Goal: Task Accomplishment & Management: Use online tool/utility

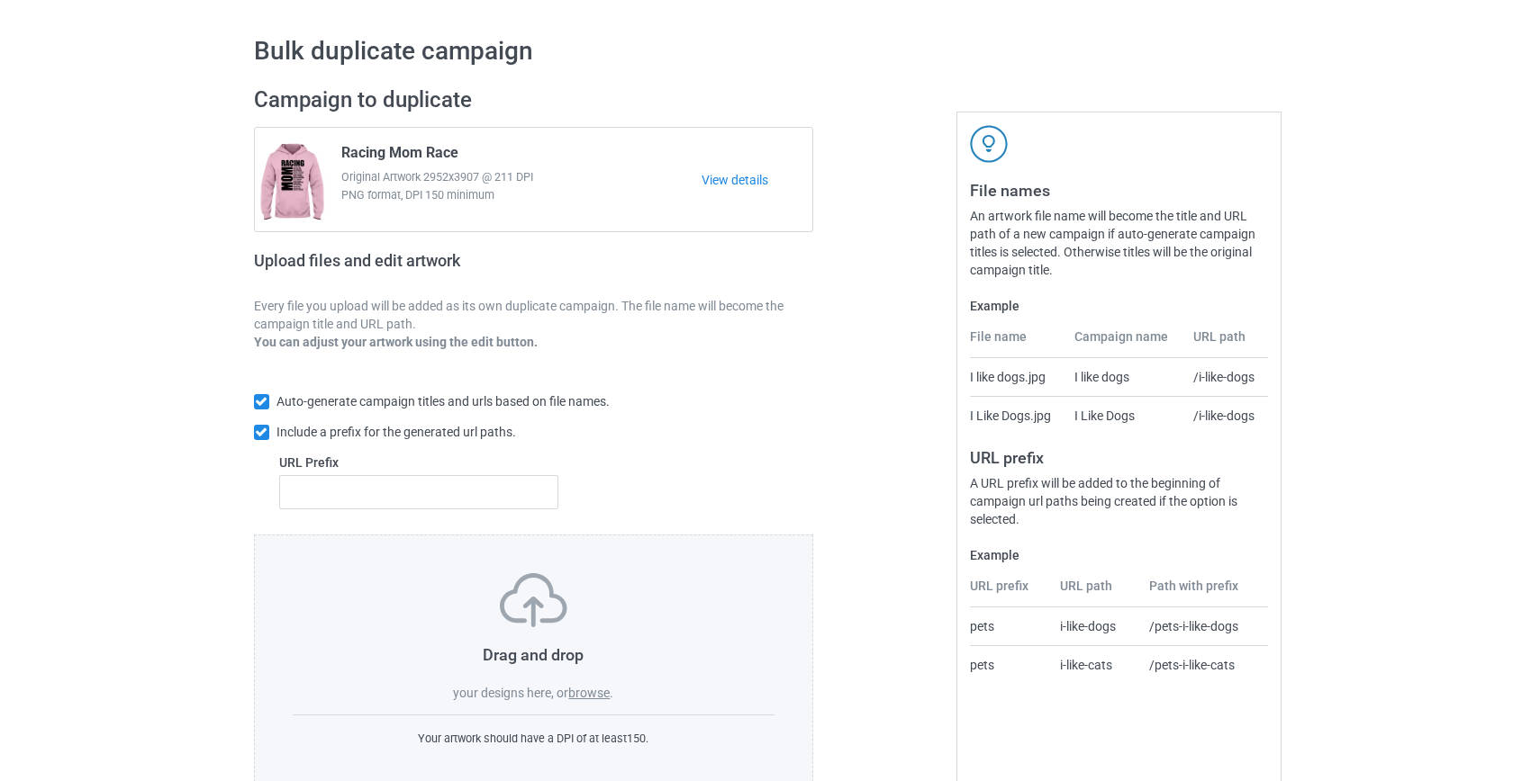
scroll to position [94, 0]
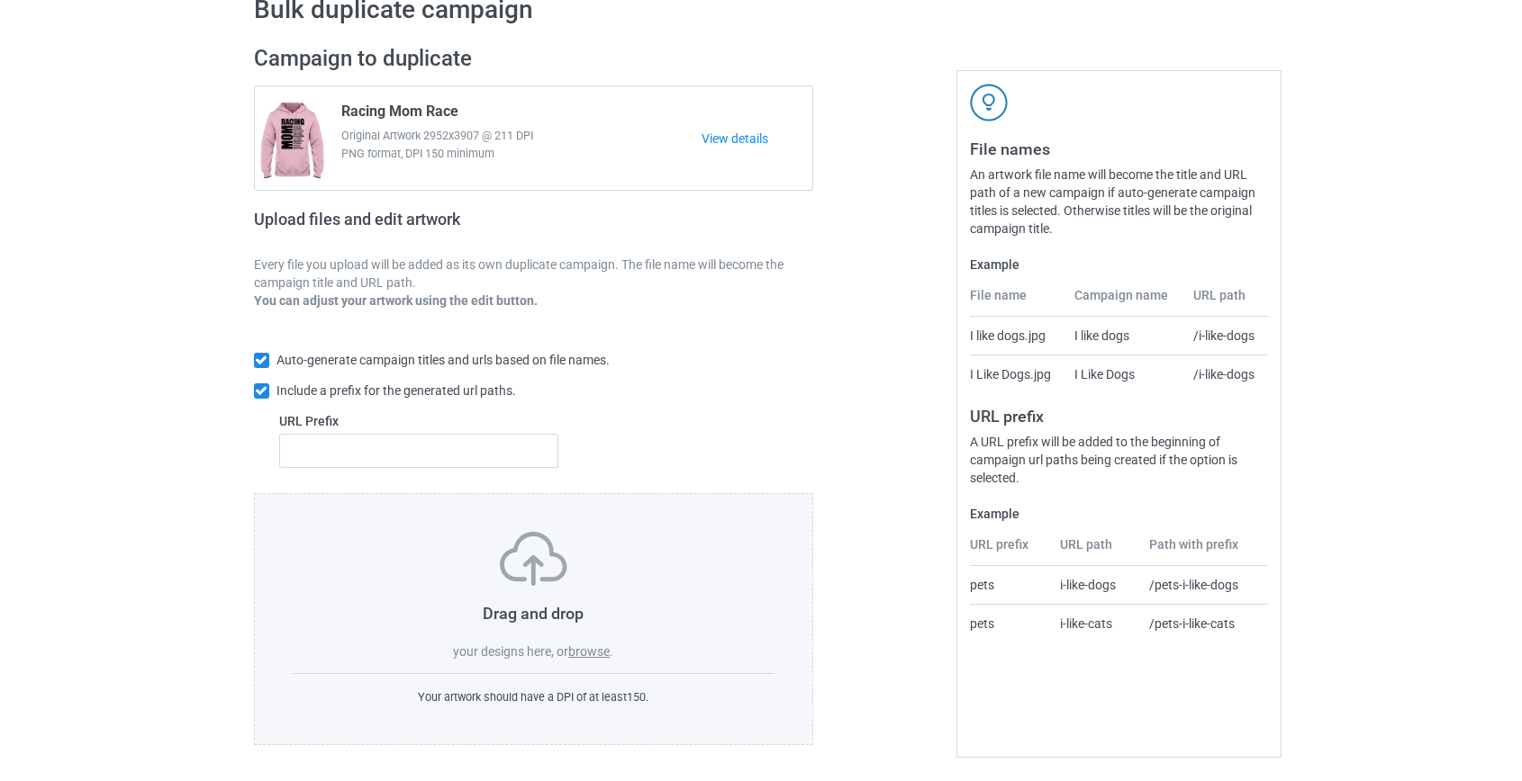
click at [592, 652] on label "browse" at bounding box center [588, 652] width 41 height 14
click at [0, 0] on input "browse" at bounding box center [0, 0] width 0 height 0
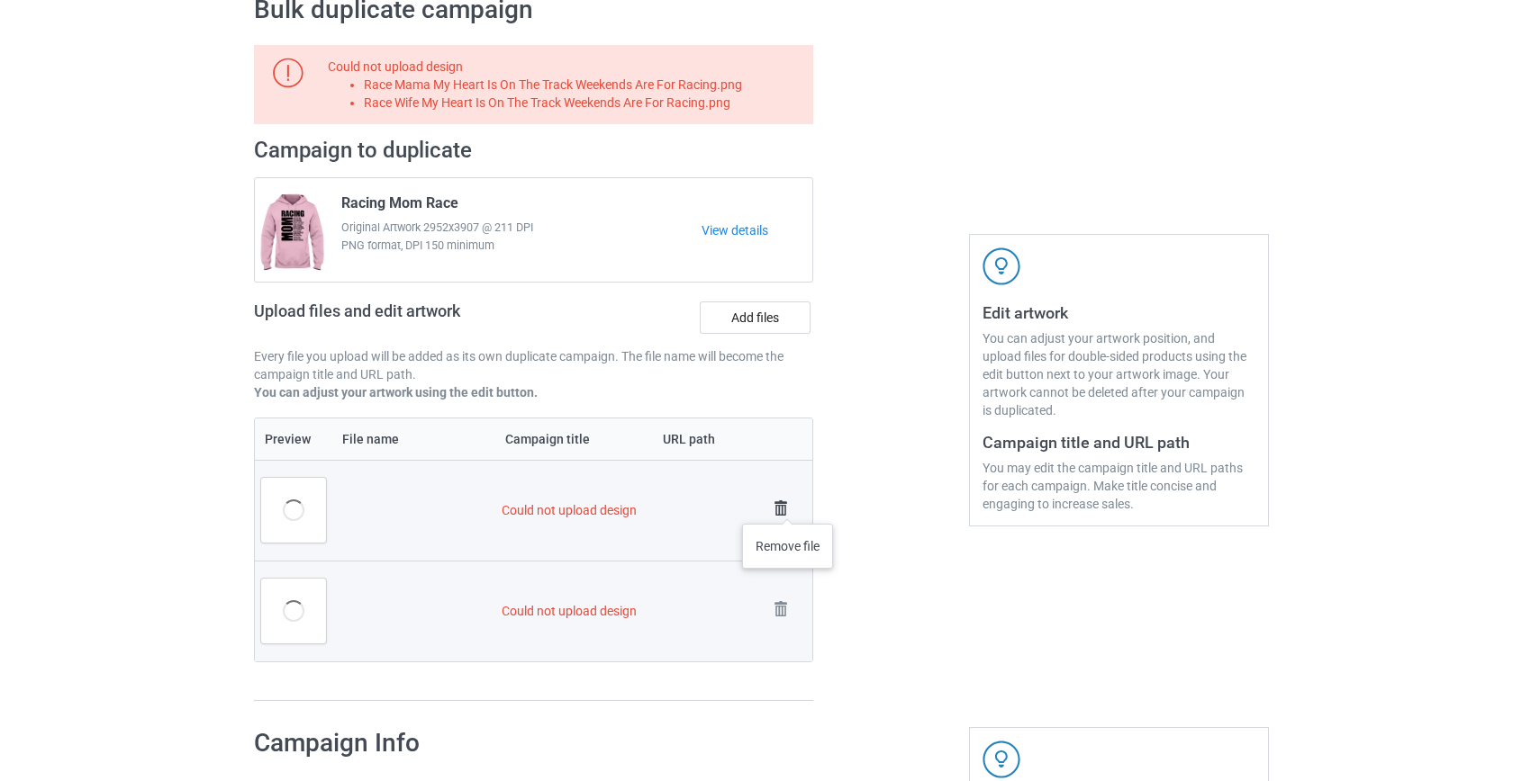
click at [784, 506] on img at bounding box center [780, 508] width 25 height 25
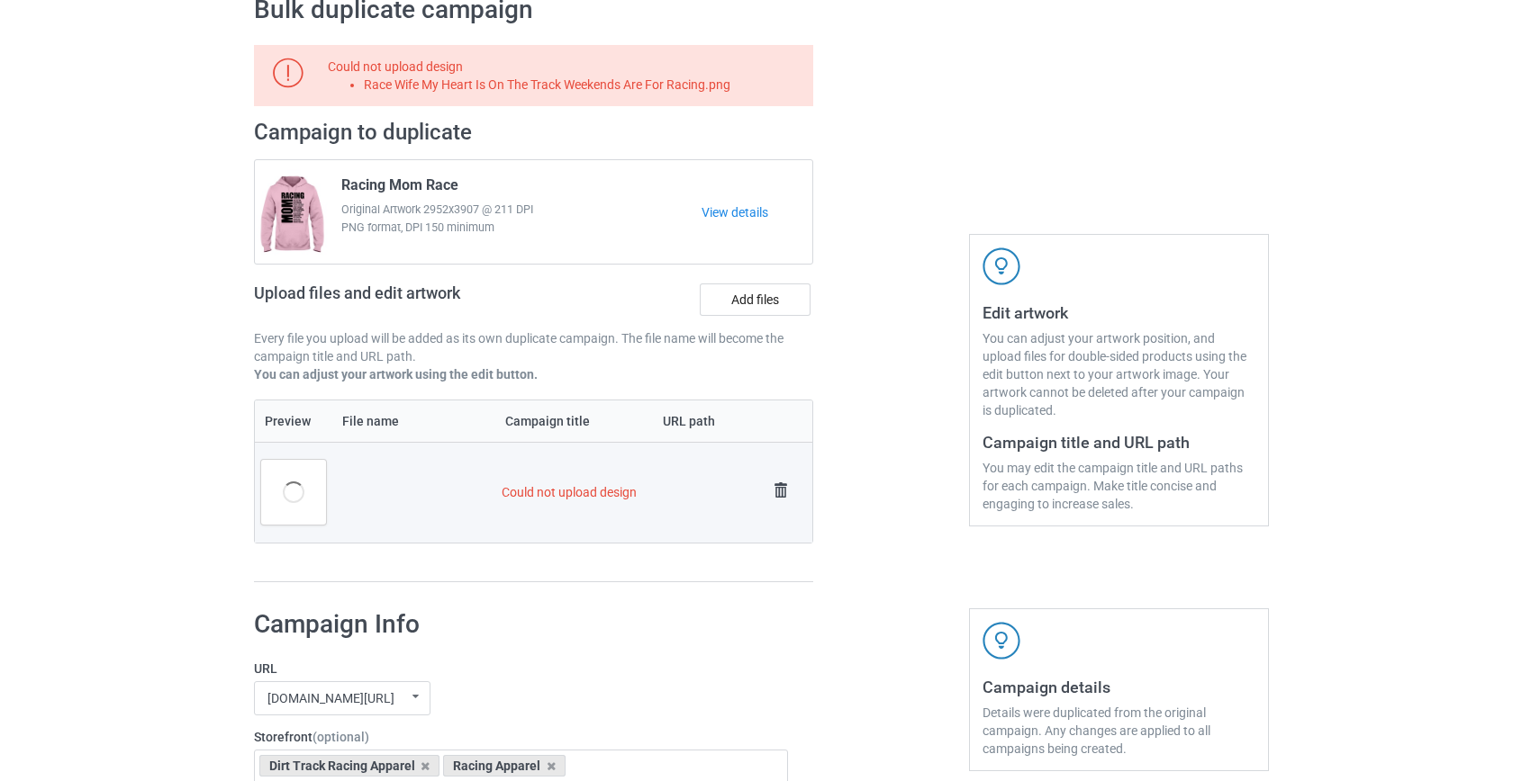
click at [776, 493] on img at bounding box center [780, 490] width 25 height 25
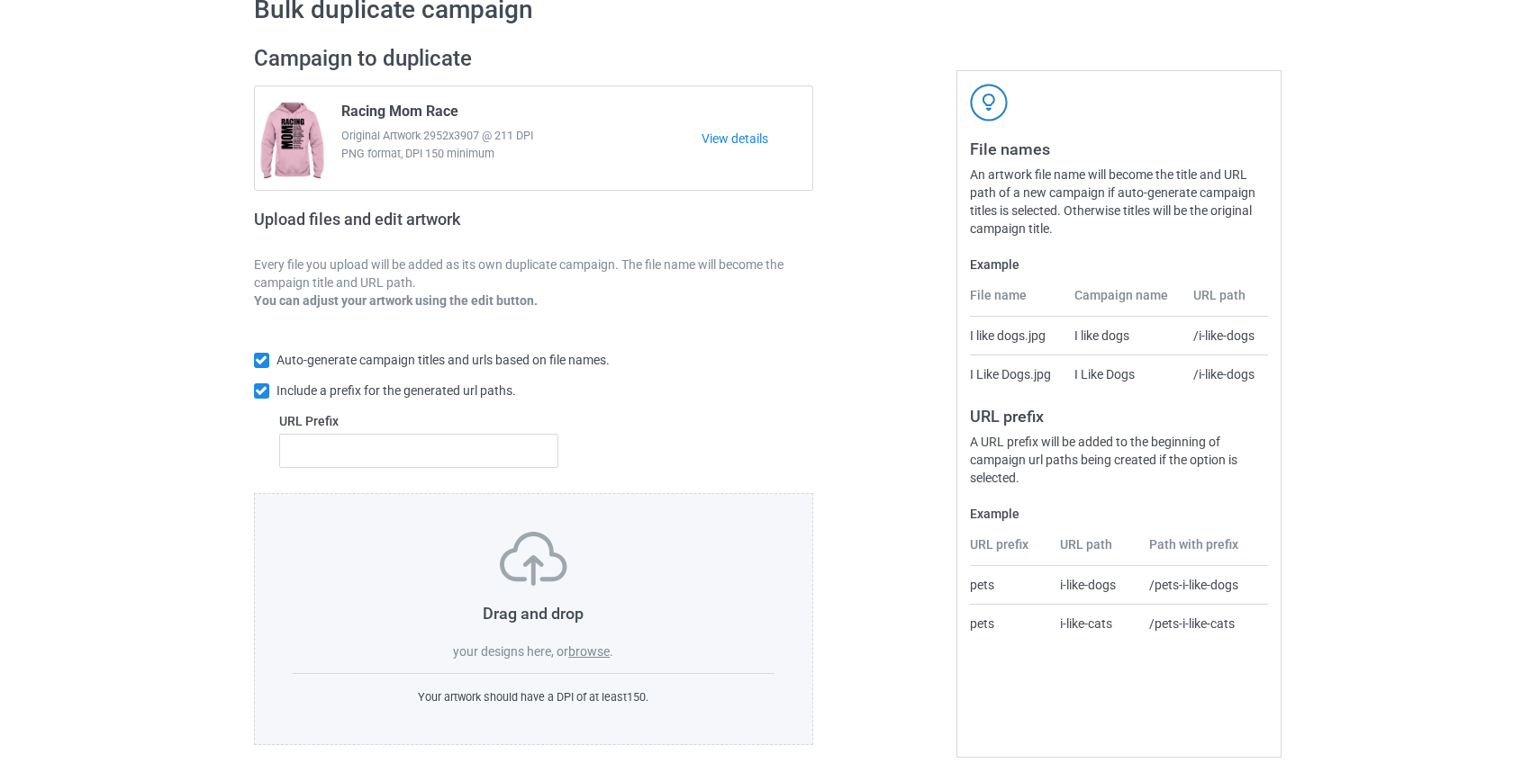
click at [593, 647] on label "browse" at bounding box center [588, 652] width 41 height 14
click at [0, 0] on input "browse" at bounding box center [0, 0] width 0 height 0
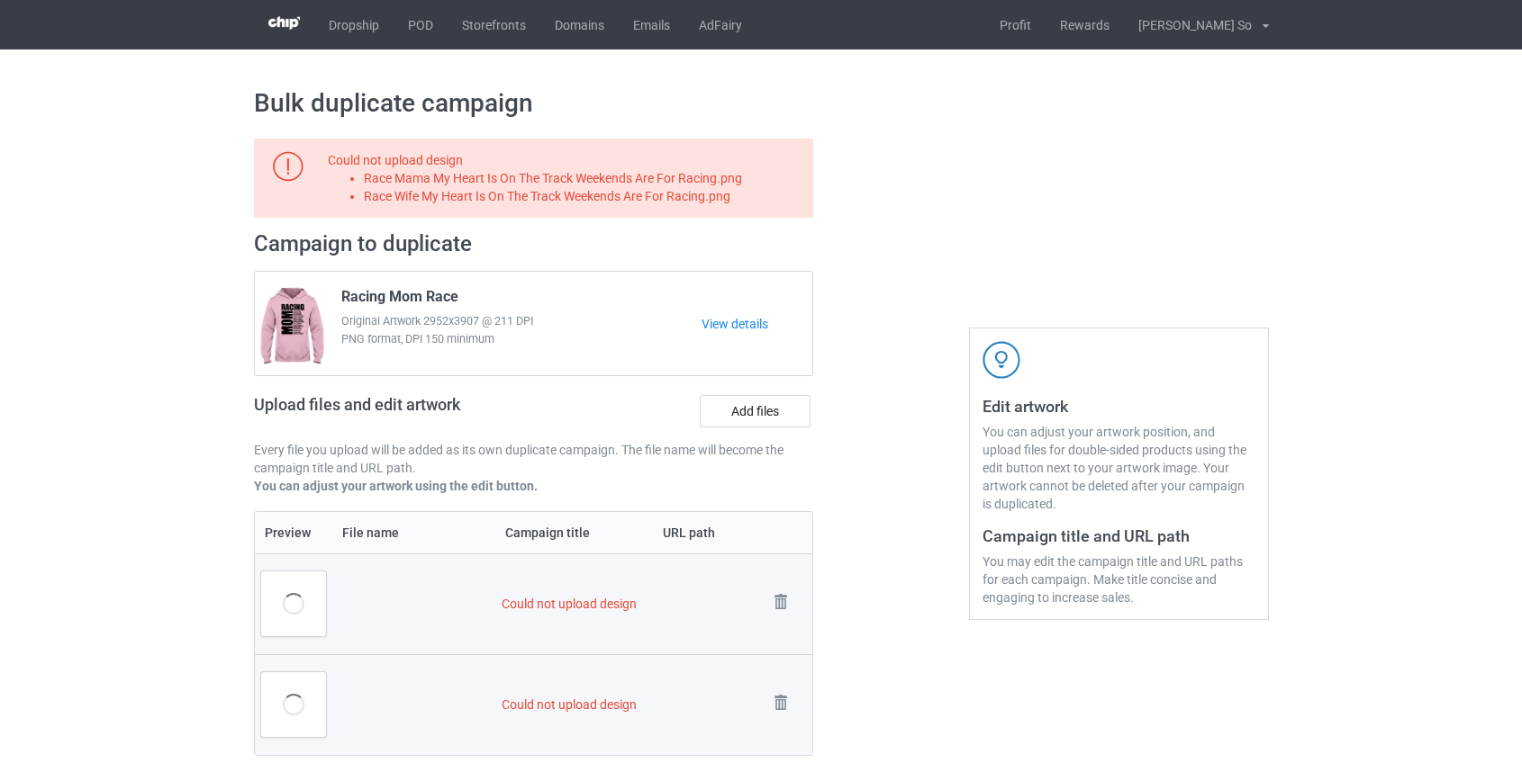
scroll to position [0, 0]
click at [422, 32] on link "POD" at bounding box center [420, 25] width 54 height 50
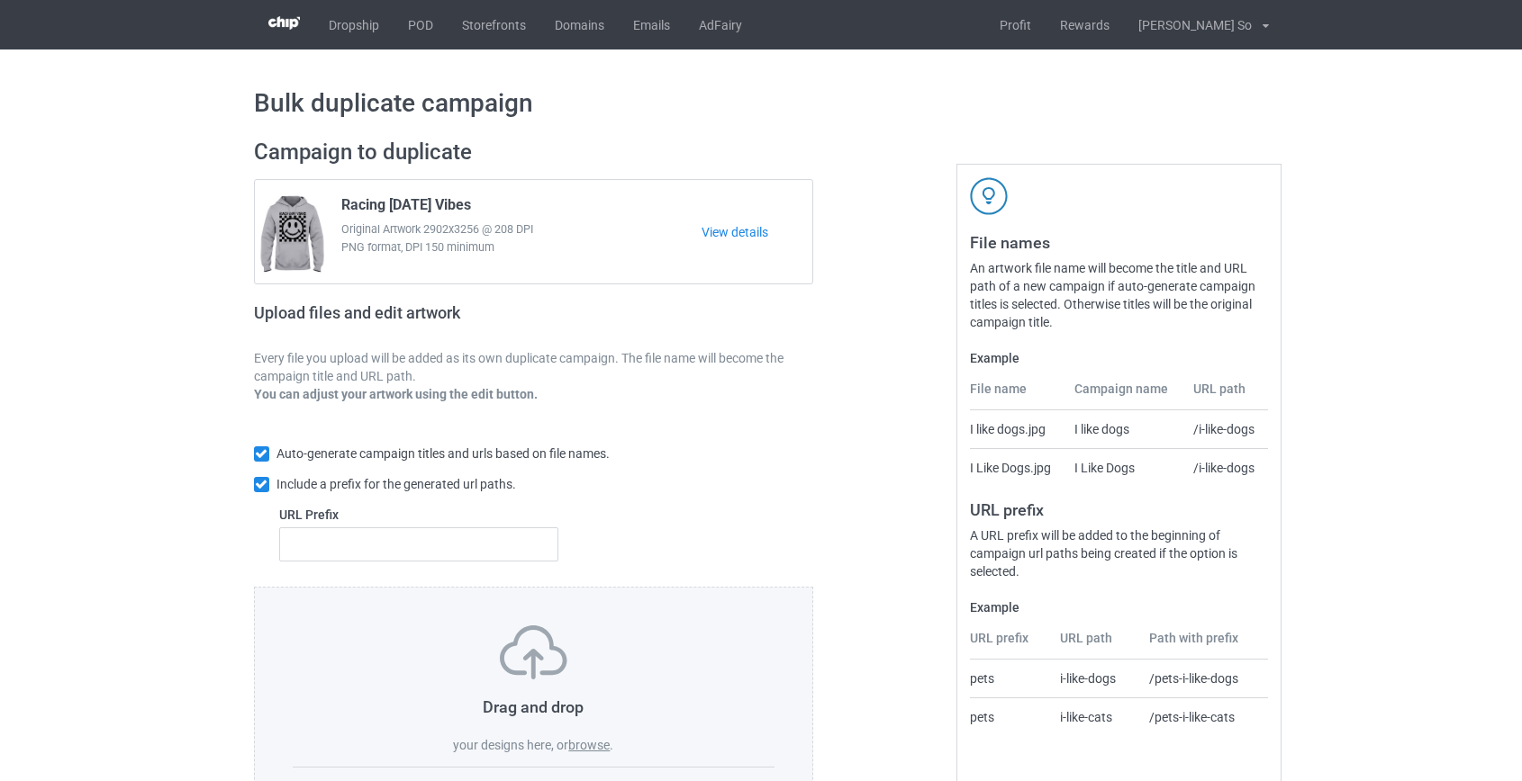
click at [585, 745] on label "browse" at bounding box center [588, 745] width 41 height 14
click at [0, 0] on input "browse" at bounding box center [0, 0] width 0 height 0
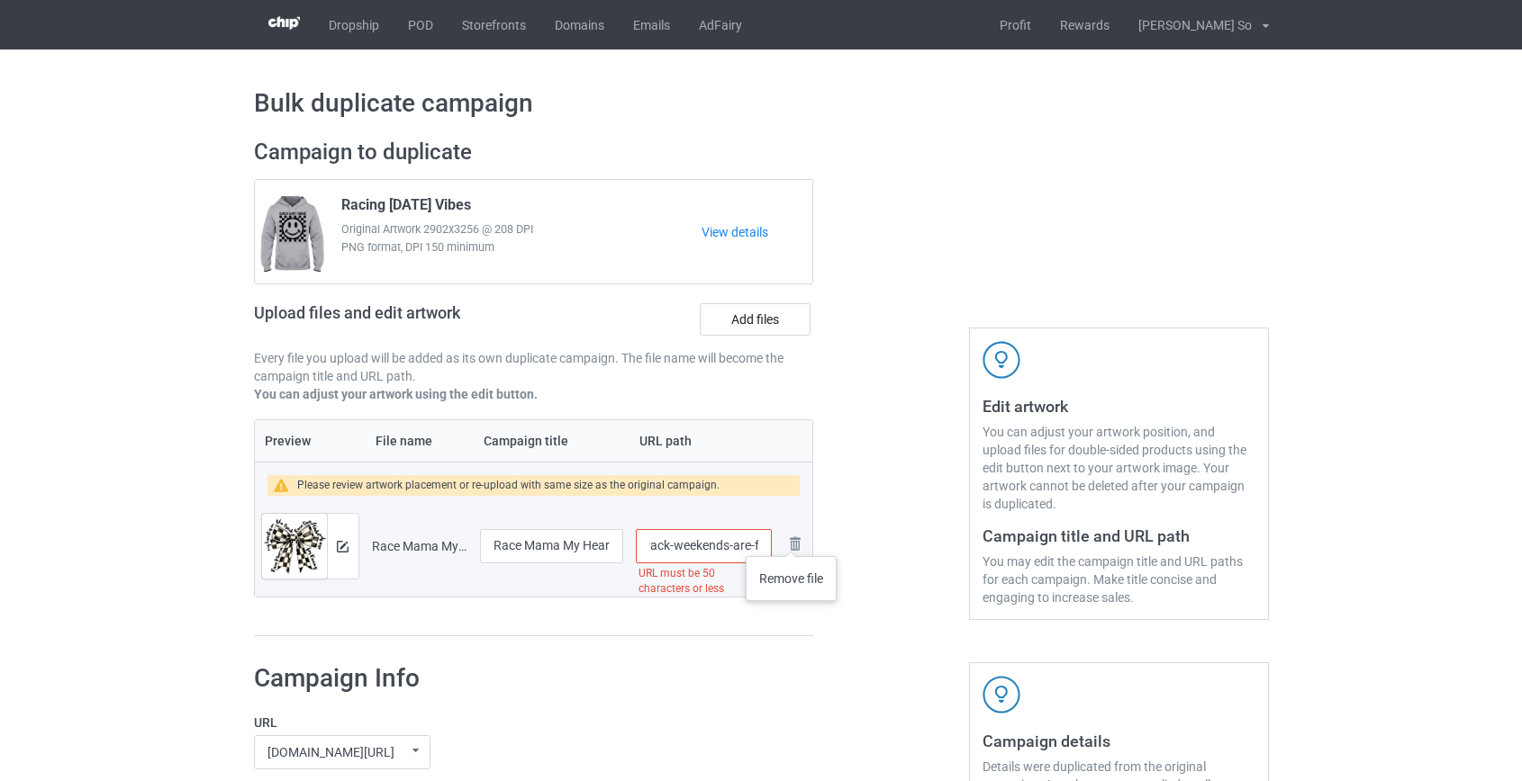
scroll to position [0, 234]
drag, startPoint x: 718, startPoint y: 547, endPoint x: 817, endPoint y: 538, distance: 99.4
click at [817, 538] on div "Campaign to duplicate Racing Race Day Vibes Original Artwork 2902x3256 @ 208 DP…" at bounding box center [533, 388] width 585 height 524
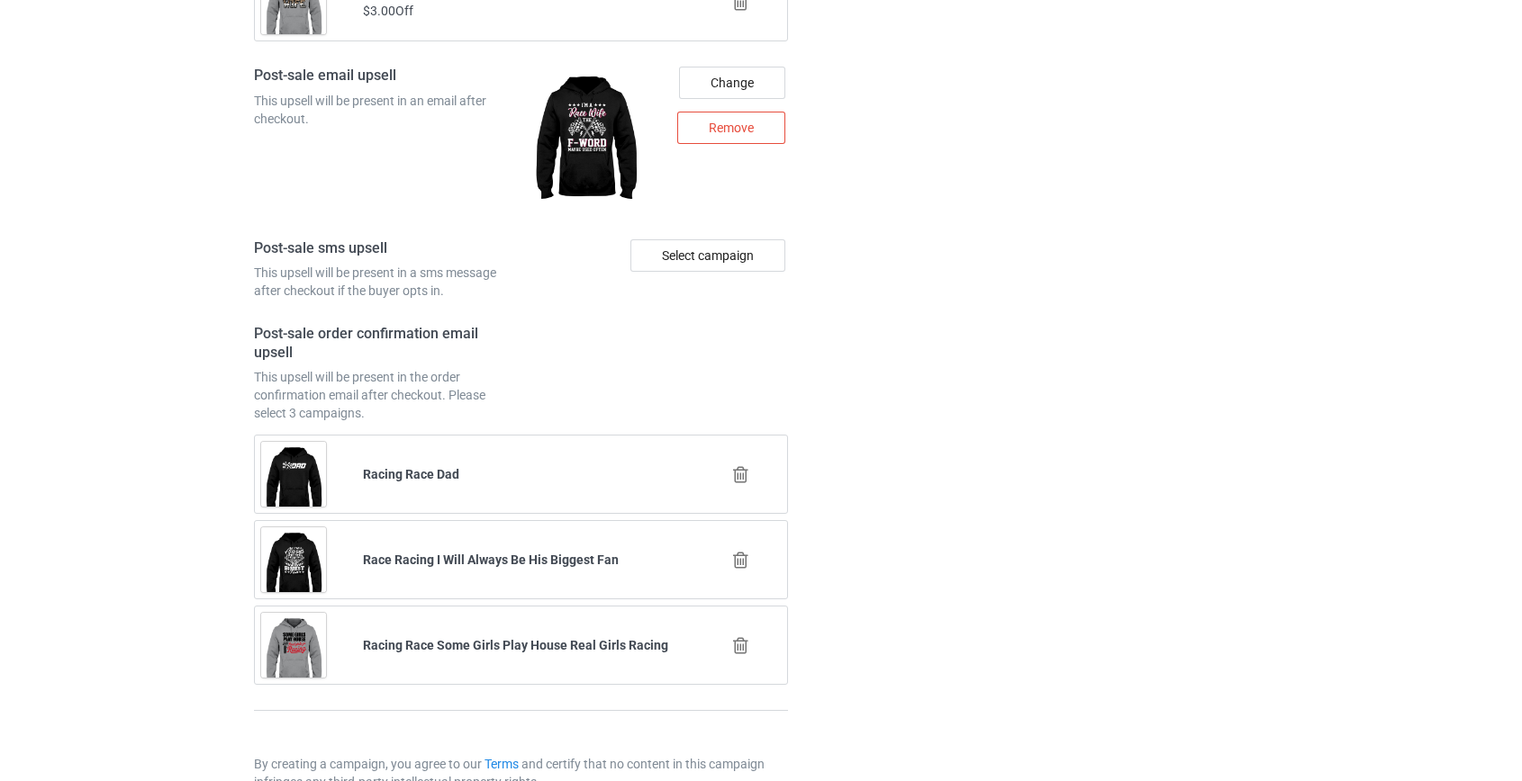
scroll to position [2526, 0]
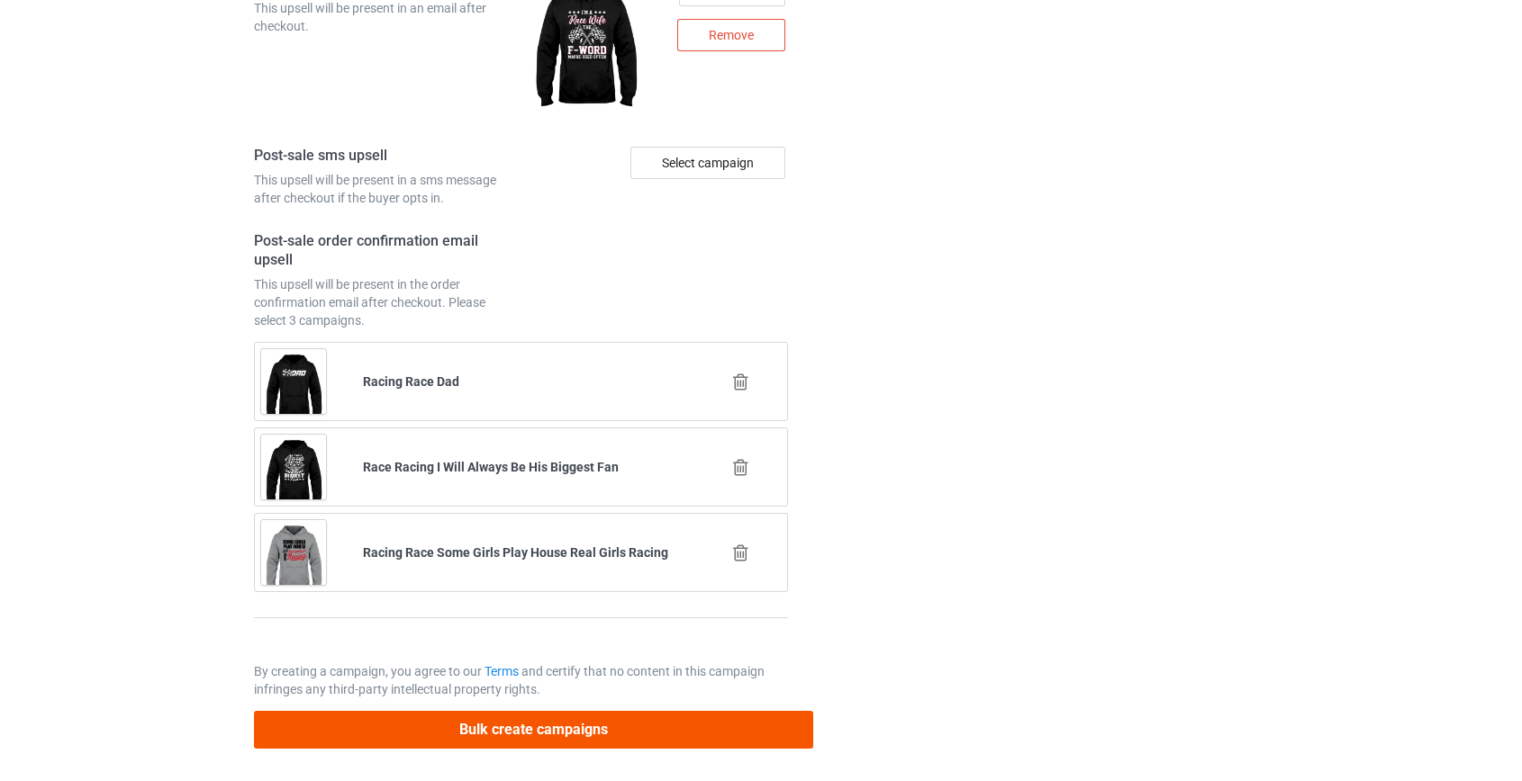
type input "/race-mamawk"
click at [534, 728] on button "Bulk create campaigns" at bounding box center [534, 729] width 560 height 37
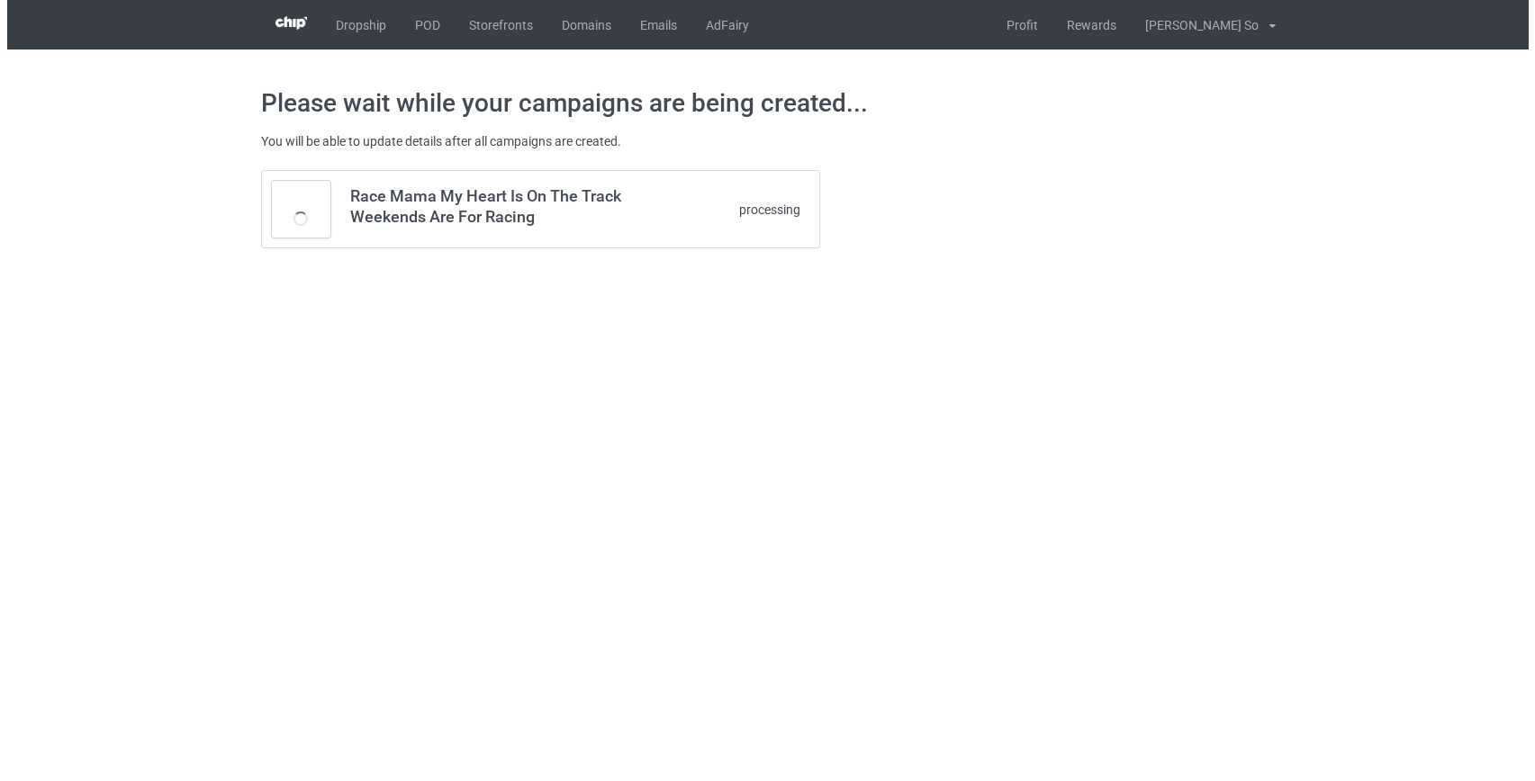
scroll to position [0, 0]
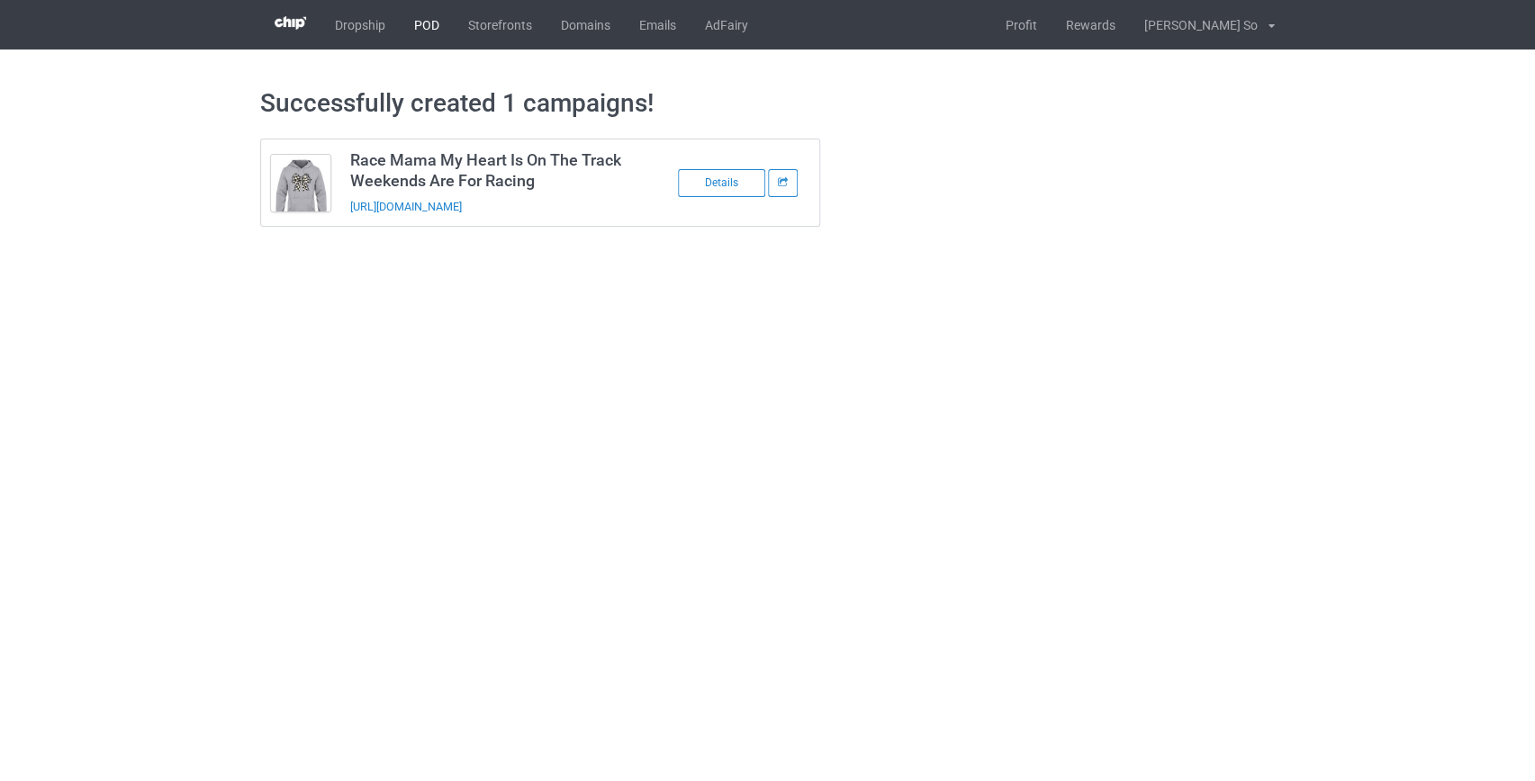
click at [419, 24] on link "POD" at bounding box center [427, 25] width 54 height 50
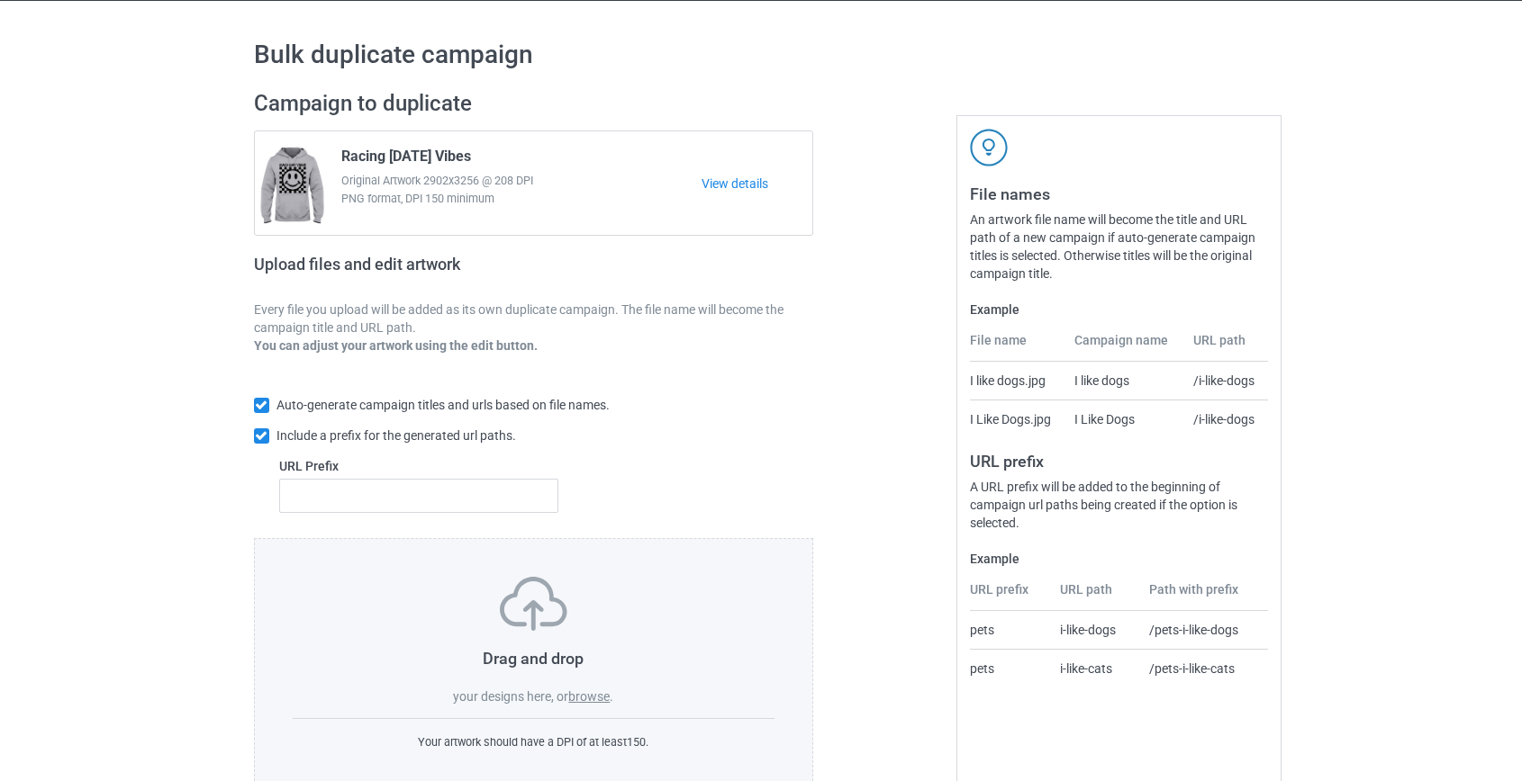
scroll to position [94, 0]
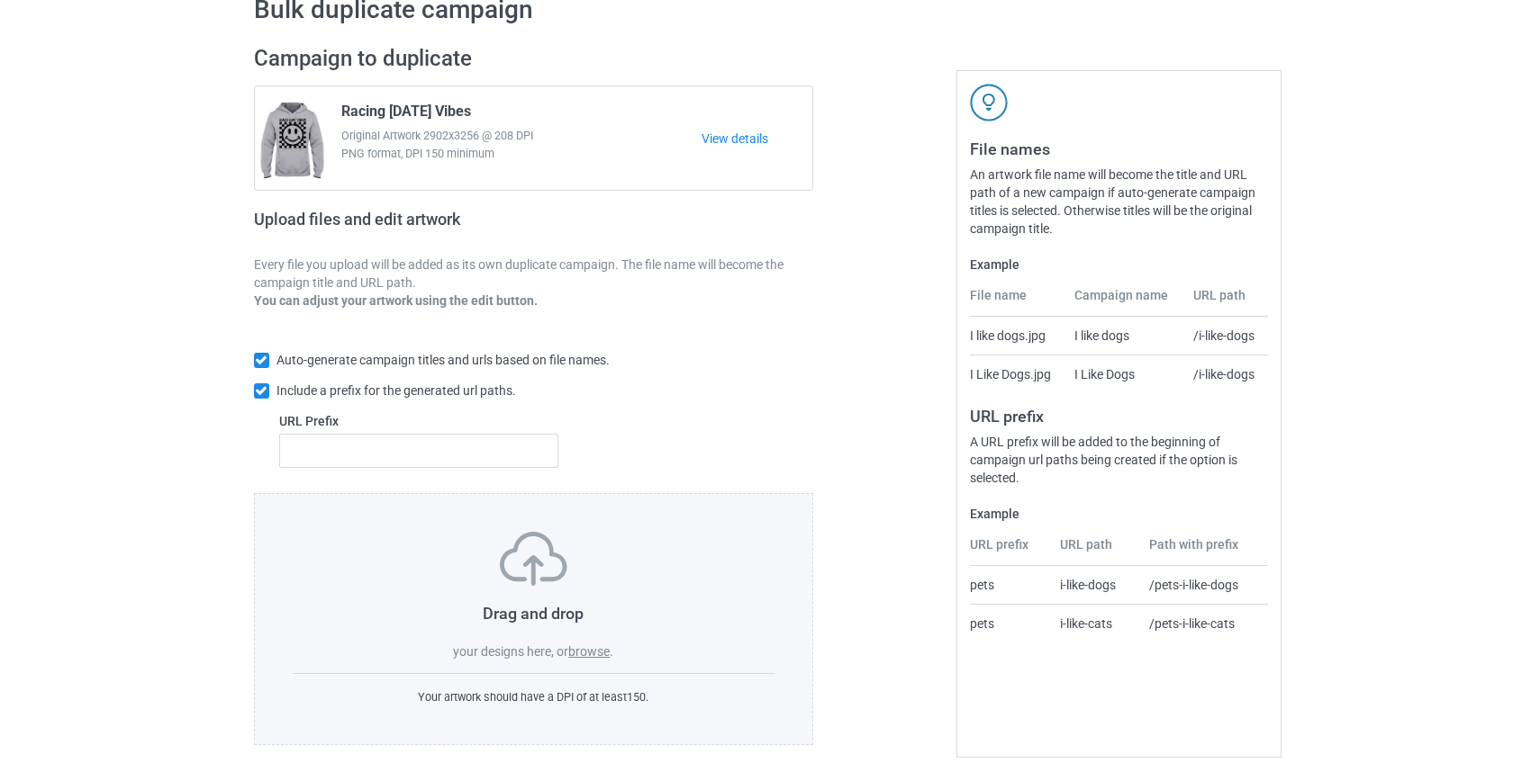
click at [590, 654] on label "browse" at bounding box center [588, 652] width 41 height 14
click at [0, 0] on input "browse" at bounding box center [0, 0] width 0 height 0
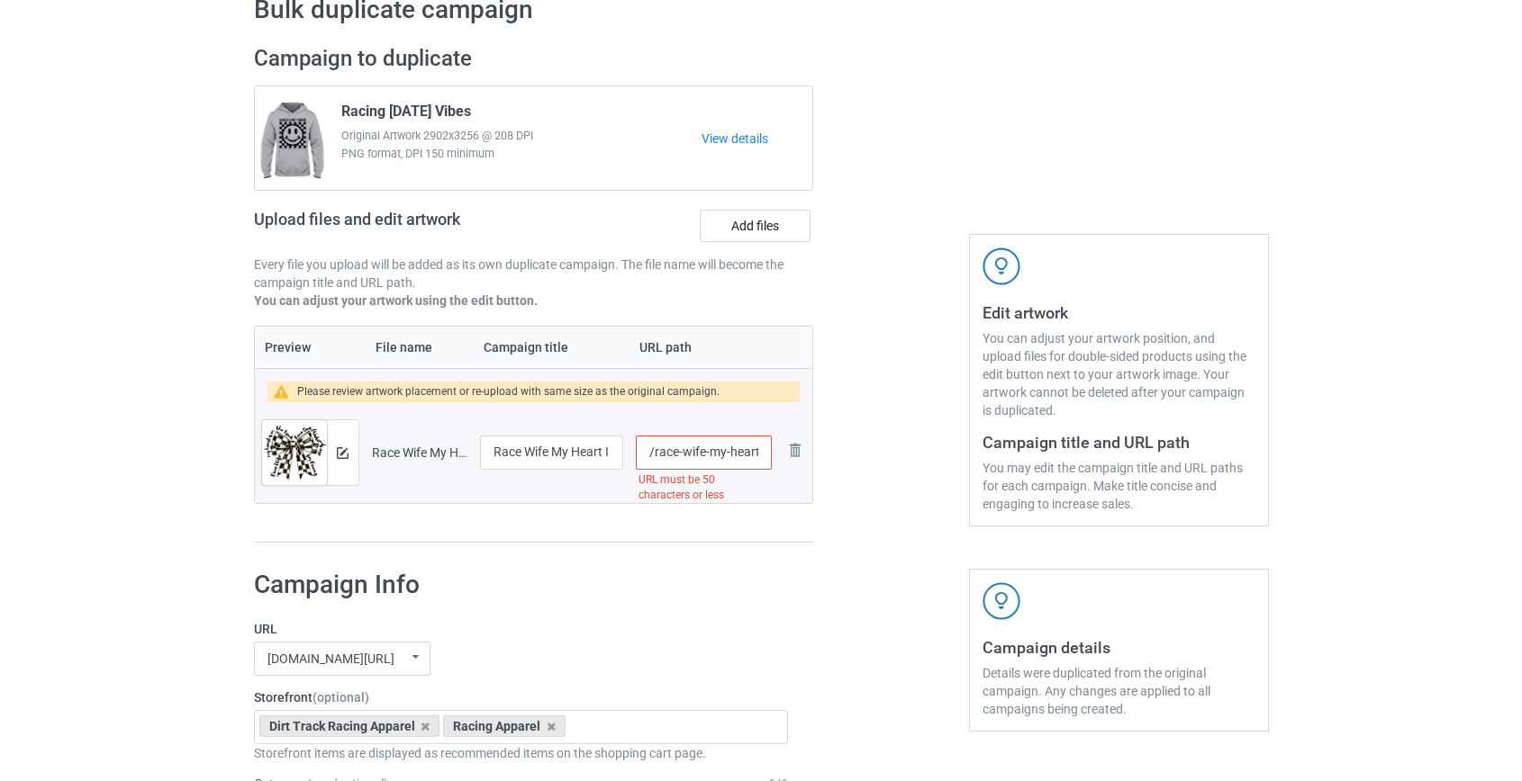
scroll to position [0, 222]
drag, startPoint x: 703, startPoint y: 452, endPoint x: 1143, endPoint y: 484, distance: 441.4
click at [1143, 484] on div "Campaign to duplicate Racing Race Day Vibes Original Artwork 2902x3256 @ 208 DP…" at bounding box center [761, 294] width 1040 height 524
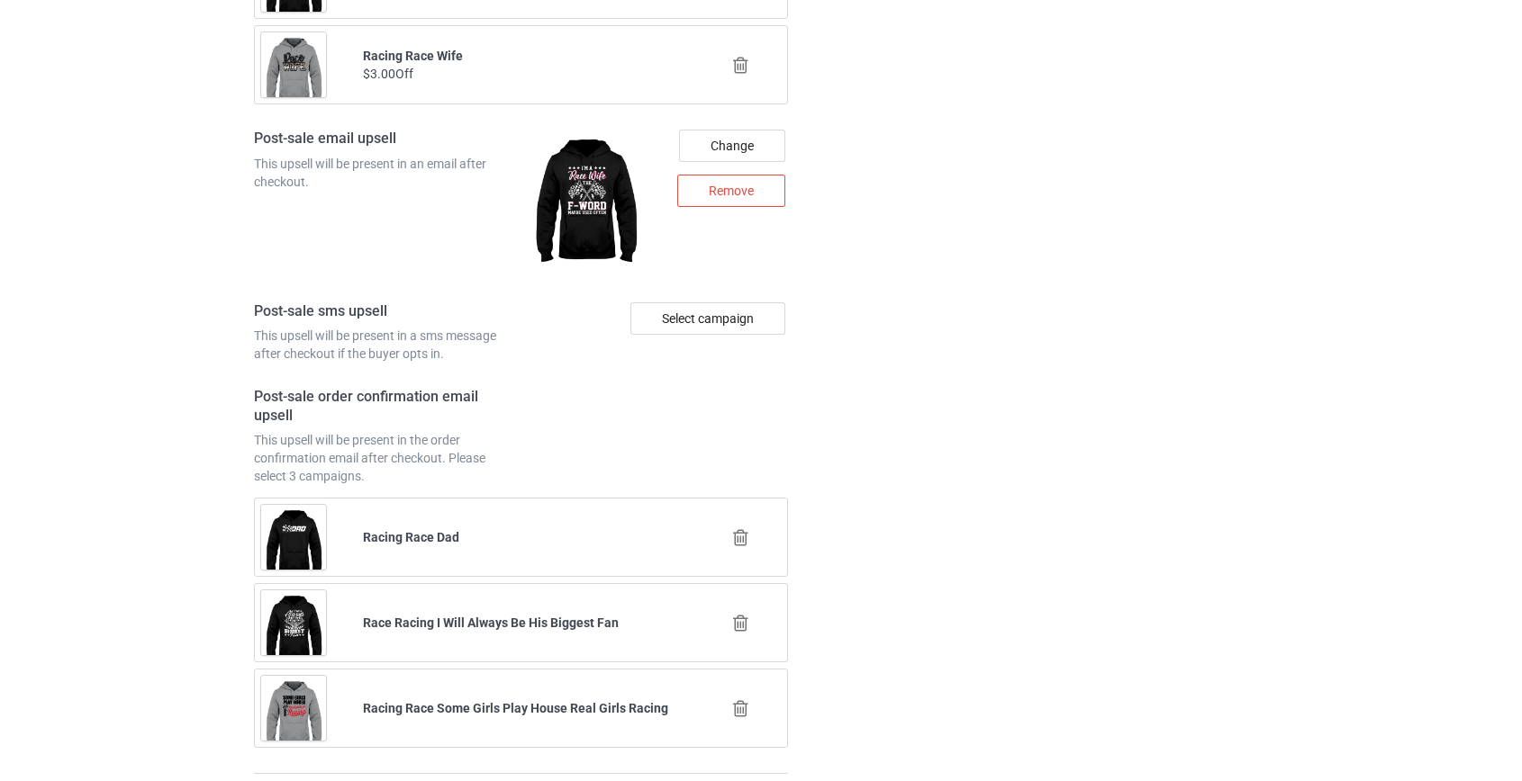
scroll to position [2526, 0]
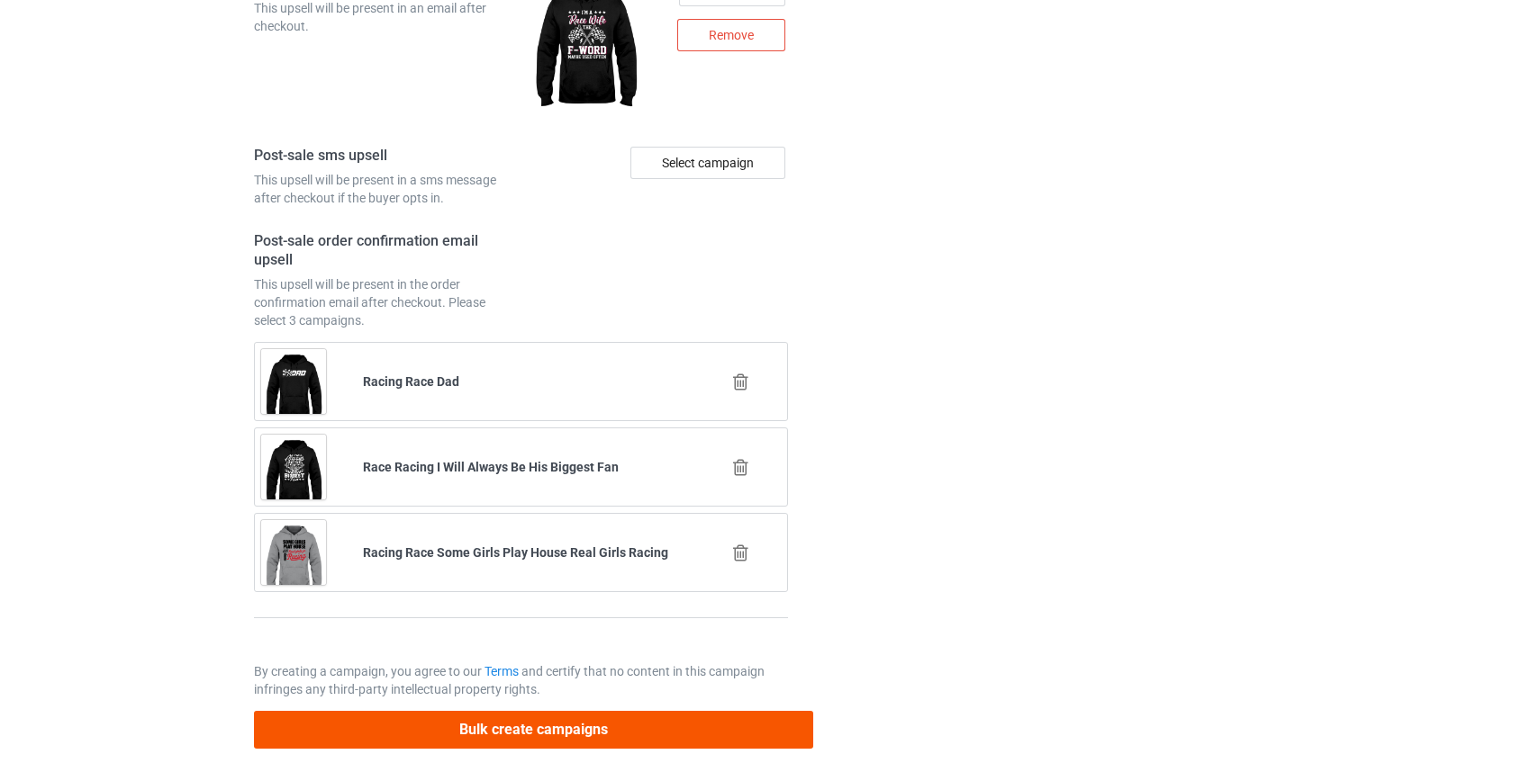
type input "/race-wifewk"
click at [486, 715] on button "Bulk create campaigns" at bounding box center [534, 729] width 560 height 37
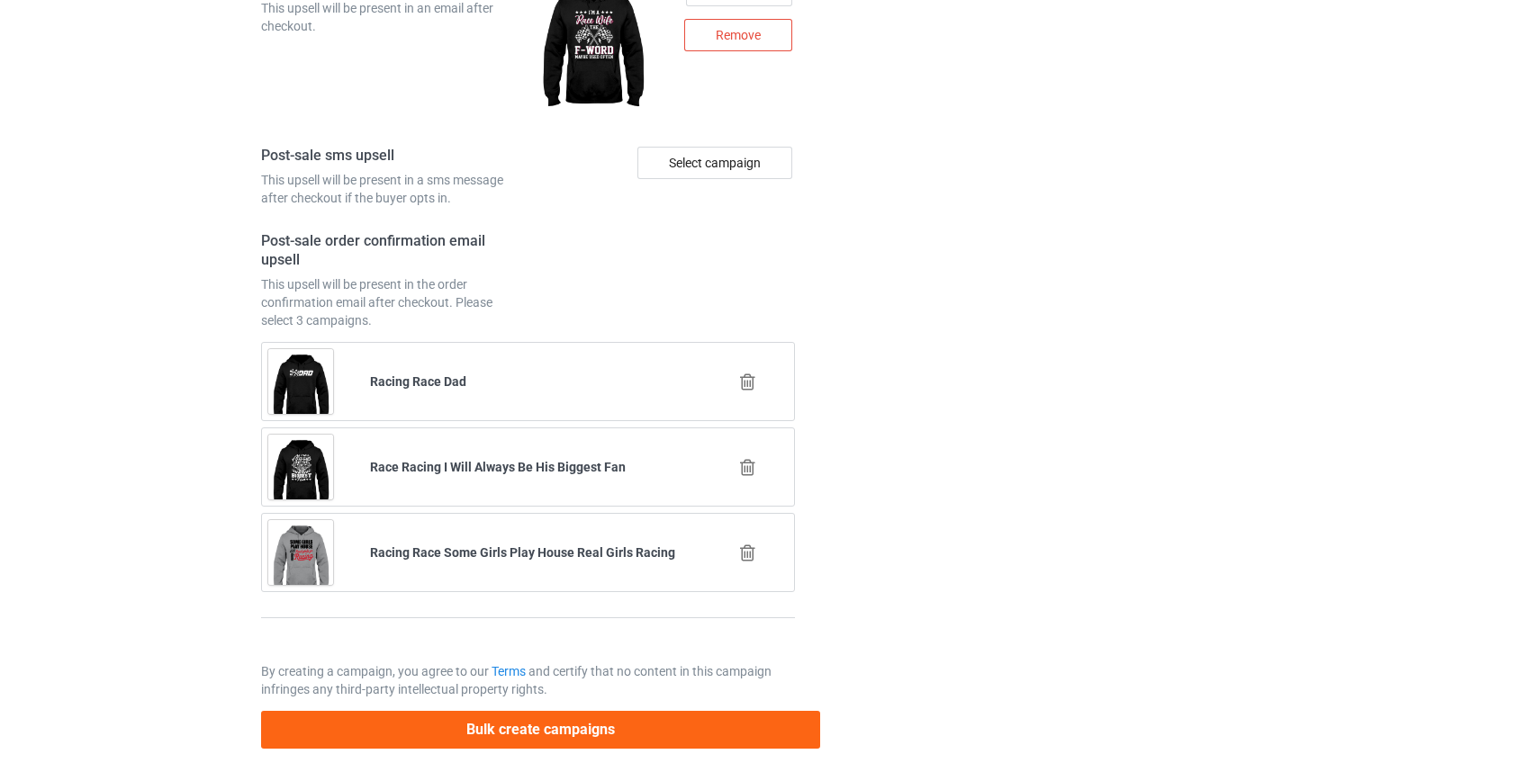
scroll to position [0, 0]
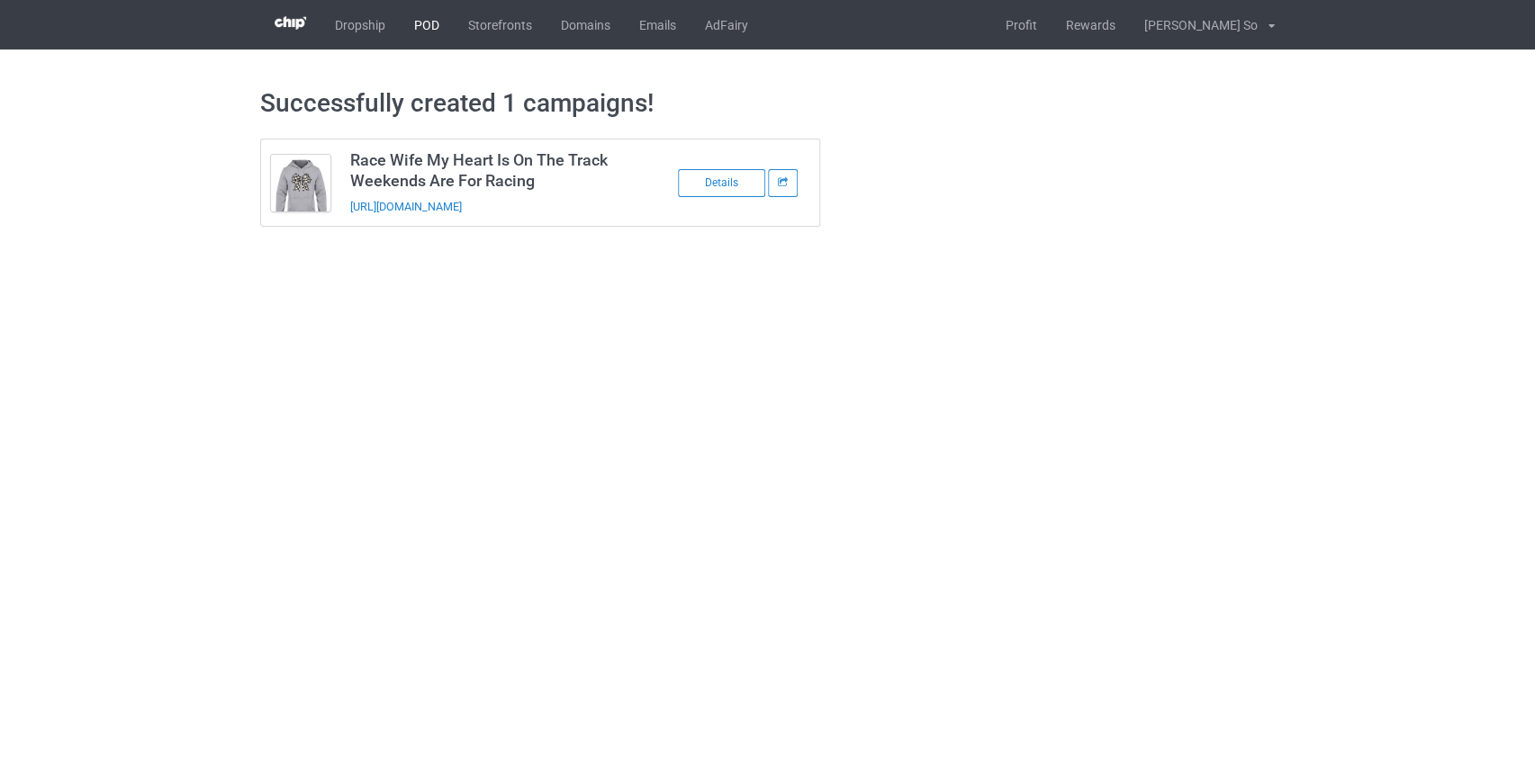
click at [429, 27] on link "POD" at bounding box center [427, 25] width 54 height 50
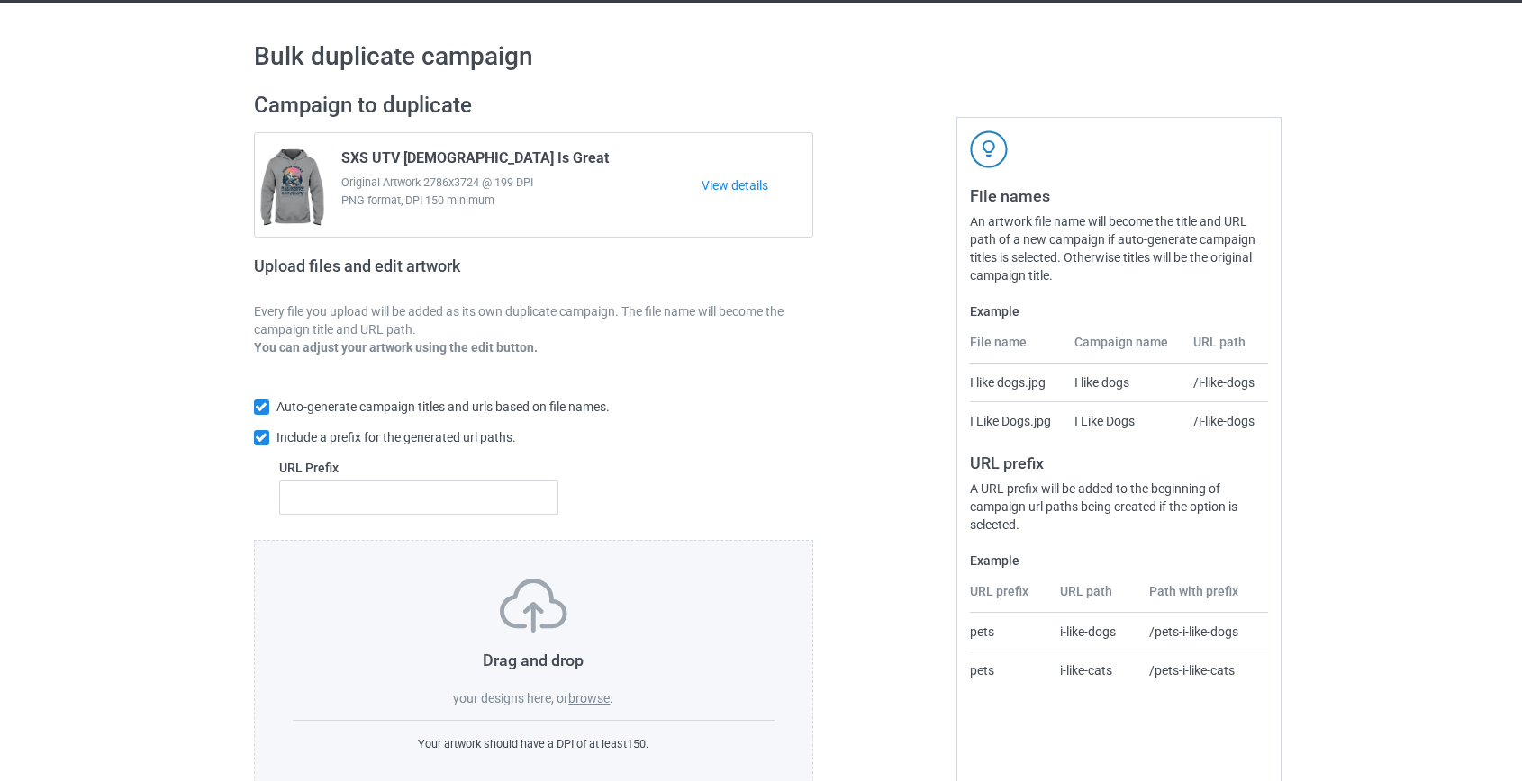
scroll to position [94, 0]
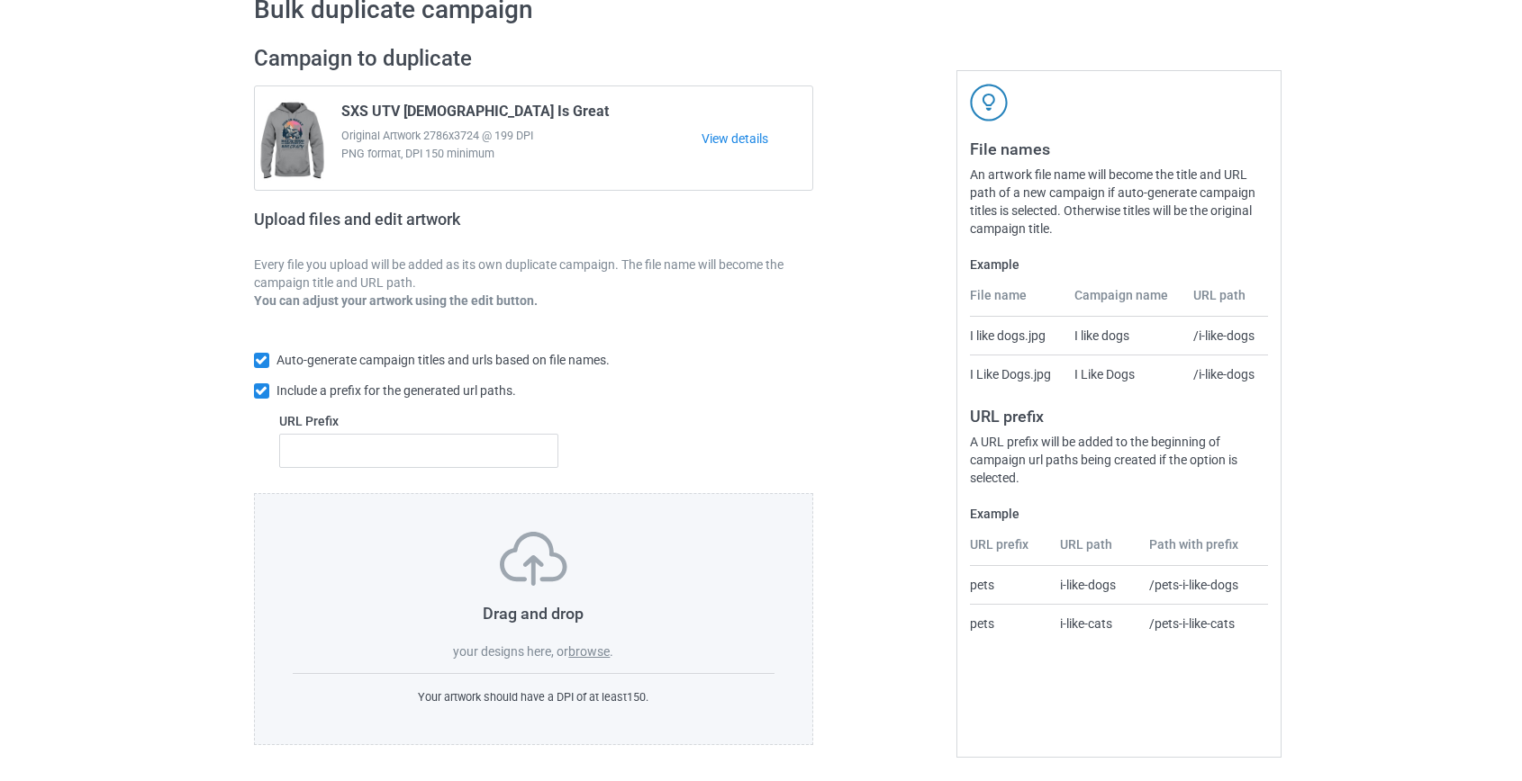
click at [589, 648] on label "browse" at bounding box center [588, 652] width 41 height 14
click at [0, 0] on input "browse" at bounding box center [0, 0] width 0 height 0
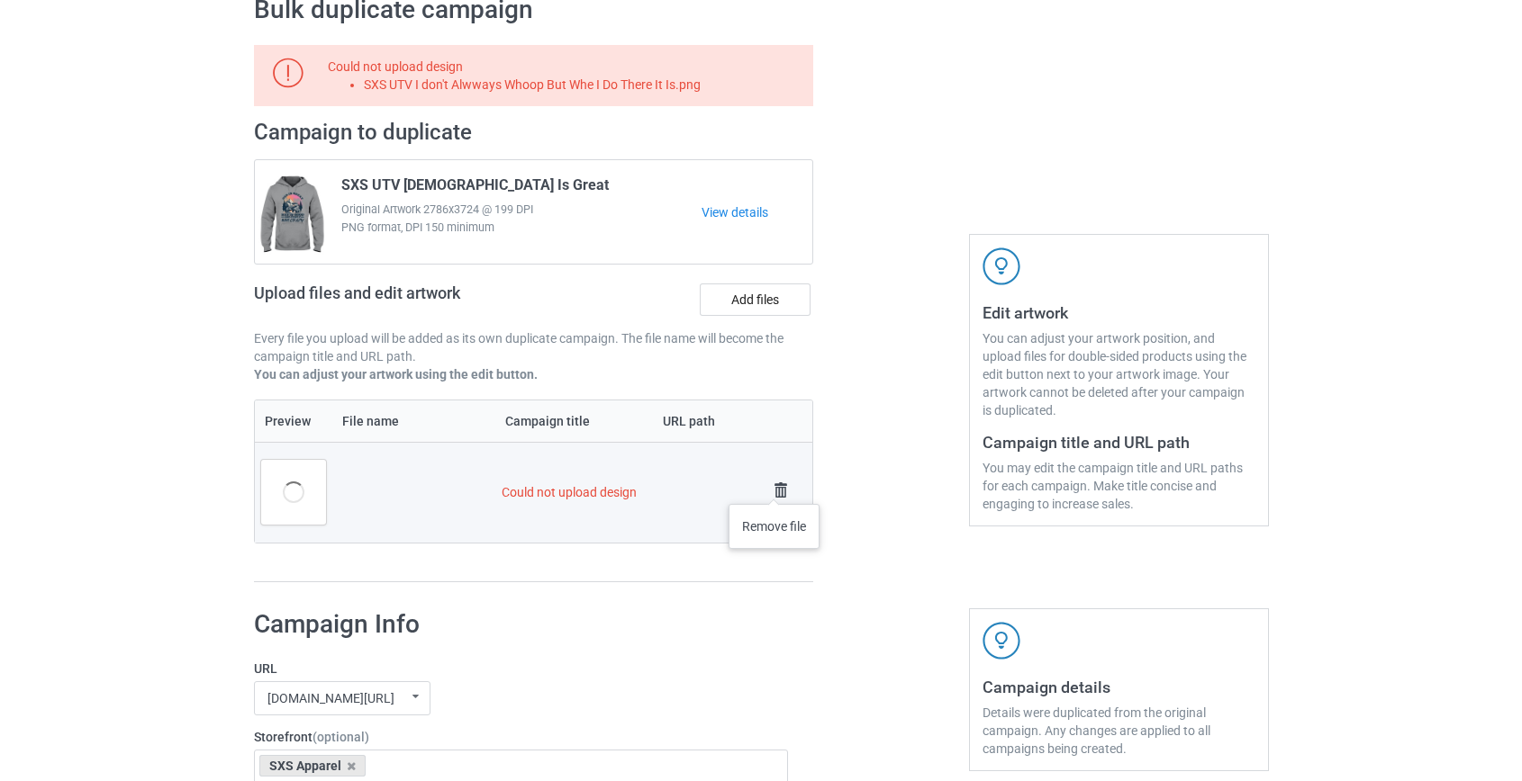
click at [783, 490] on img at bounding box center [780, 490] width 25 height 25
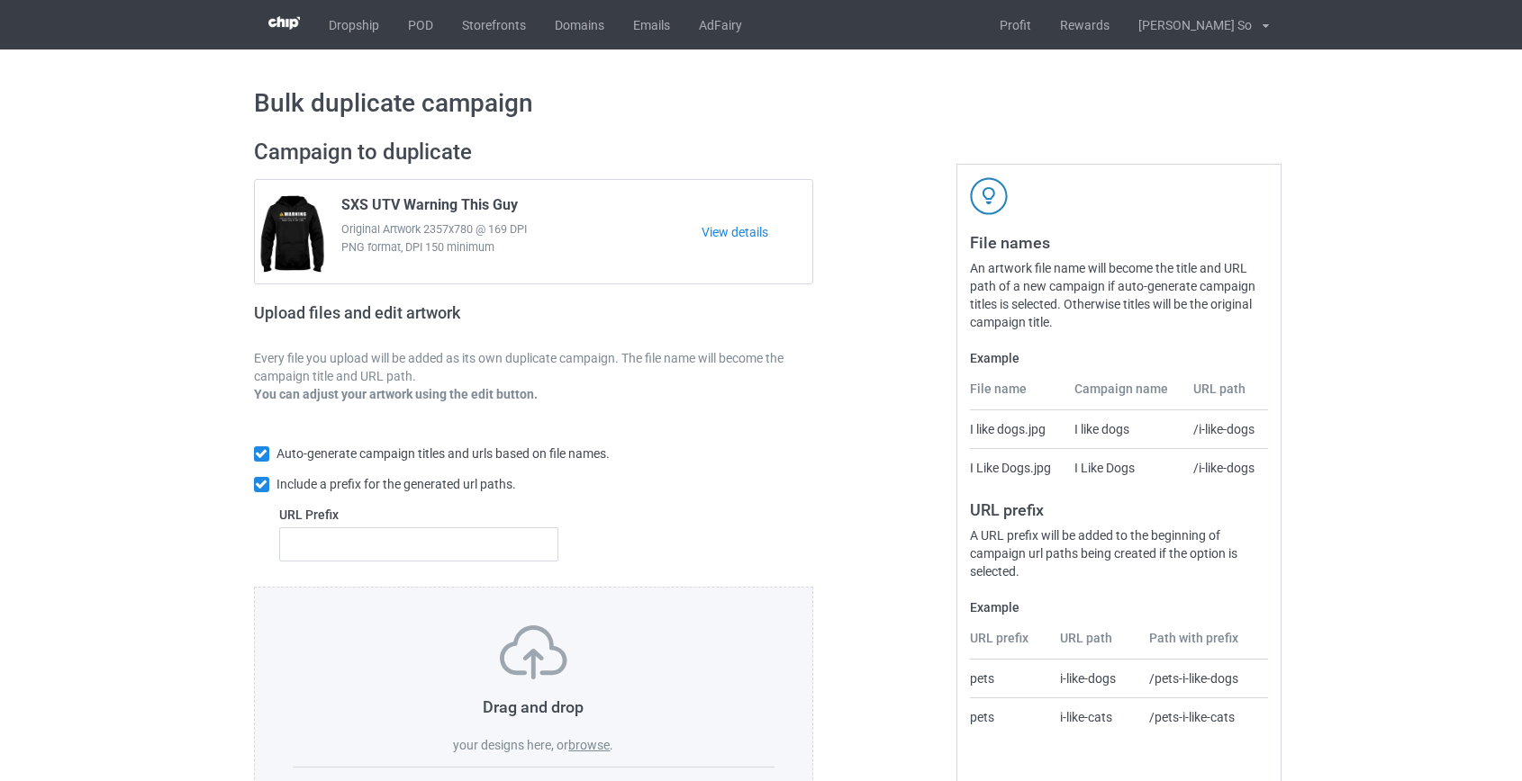
click at [586, 745] on label "browse" at bounding box center [588, 745] width 41 height 14
click at [0, 0] on input "browse" at bounding box center [0, 0] width 0 height 0
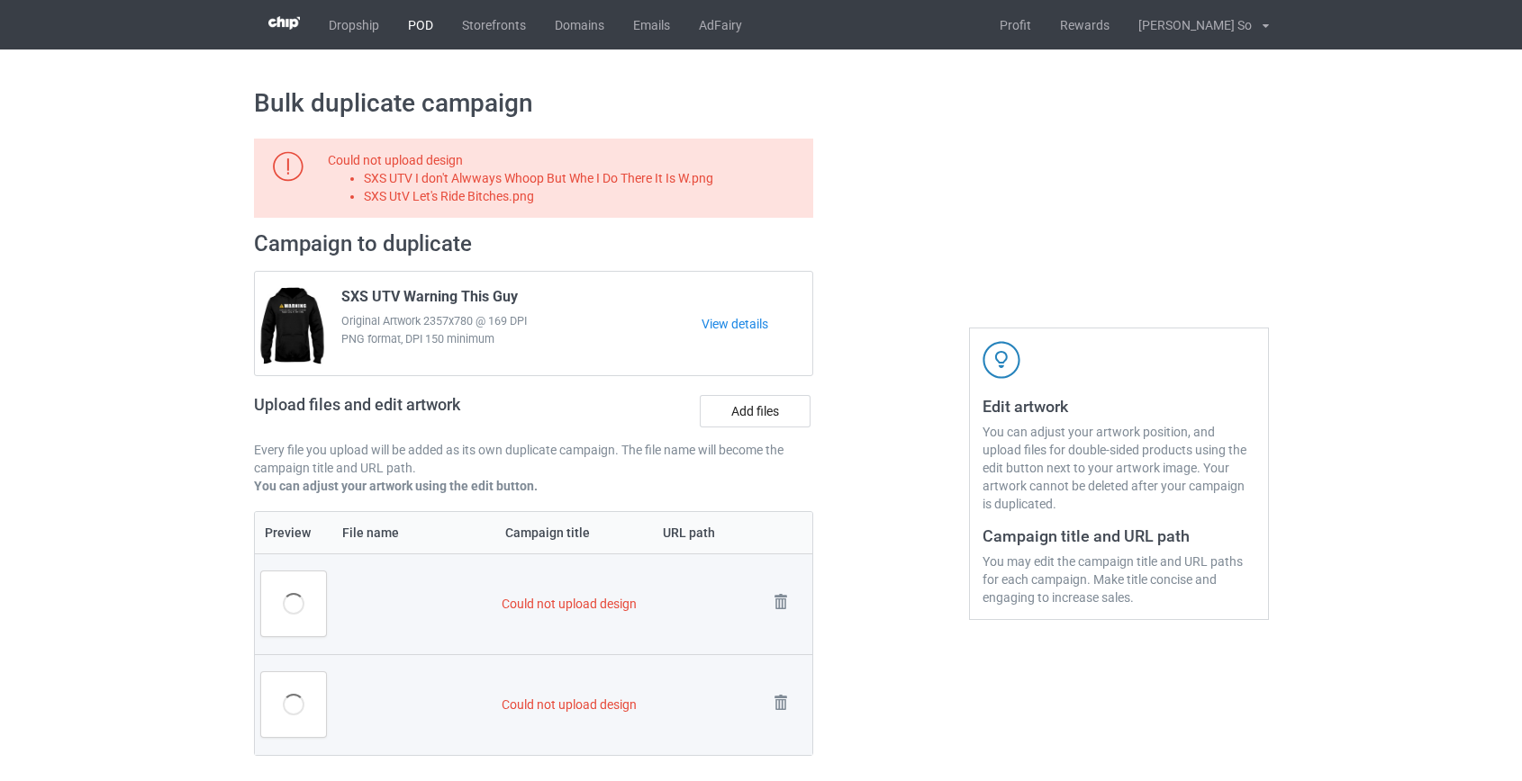
click at [425, 17] on link "POD" at bounding box center [420, 25] width 54 height 50
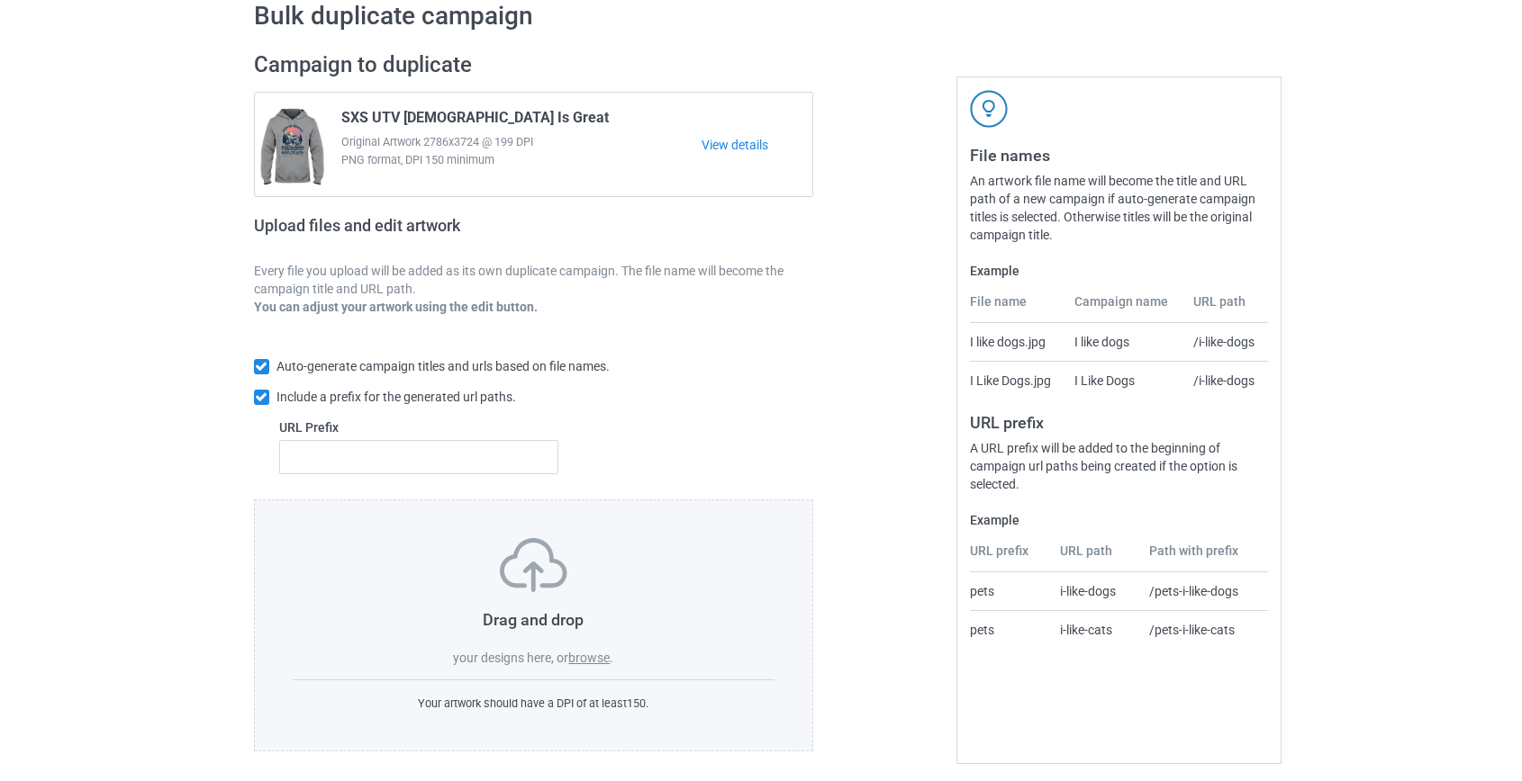
scroll to position [94, 0]
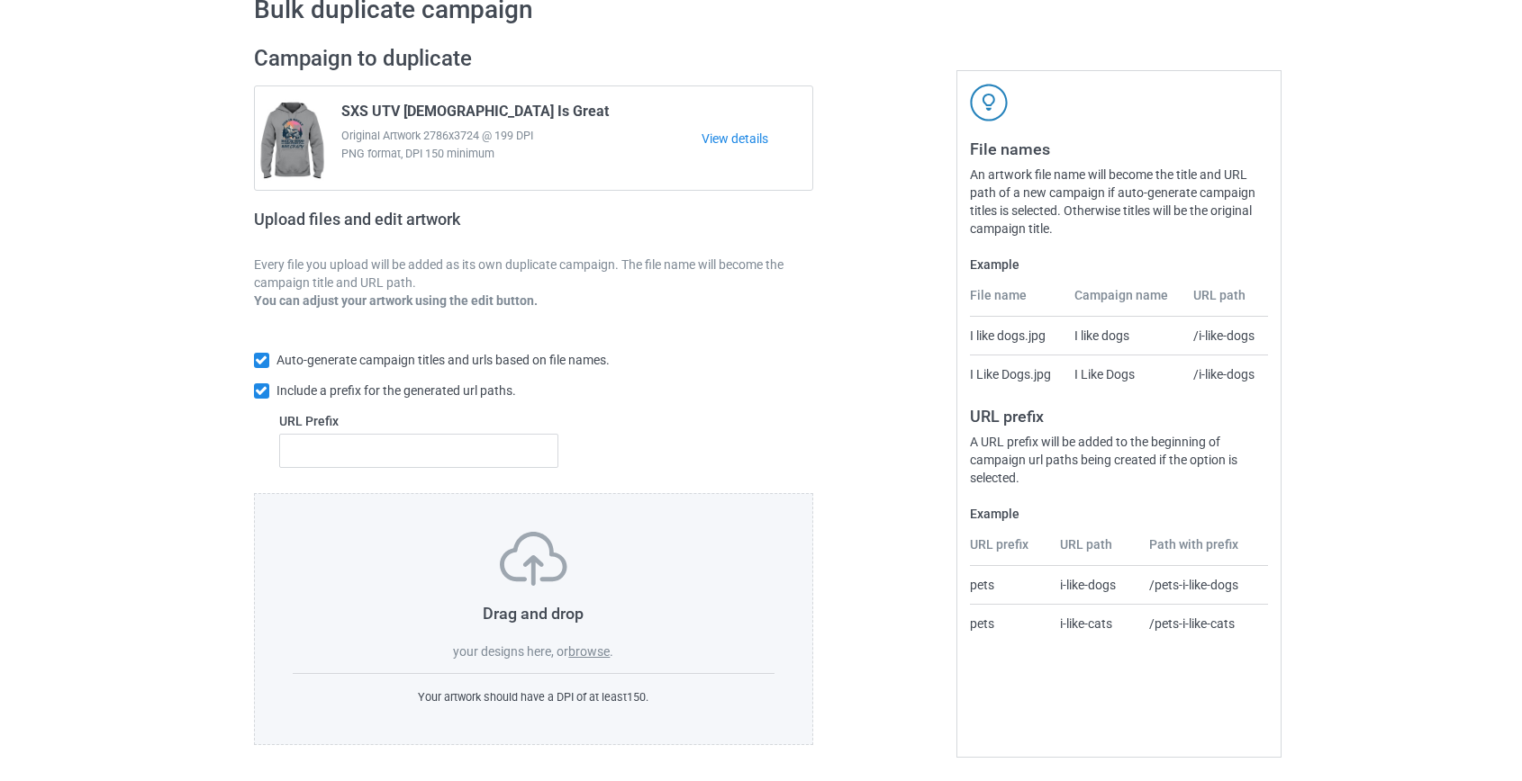
click at [593, 651] on label "browse" at bounding box center [588, 652] width 41 height 14
click at [0, 0] on input "browse" at bounding box center [0, 0] width 0 height 0
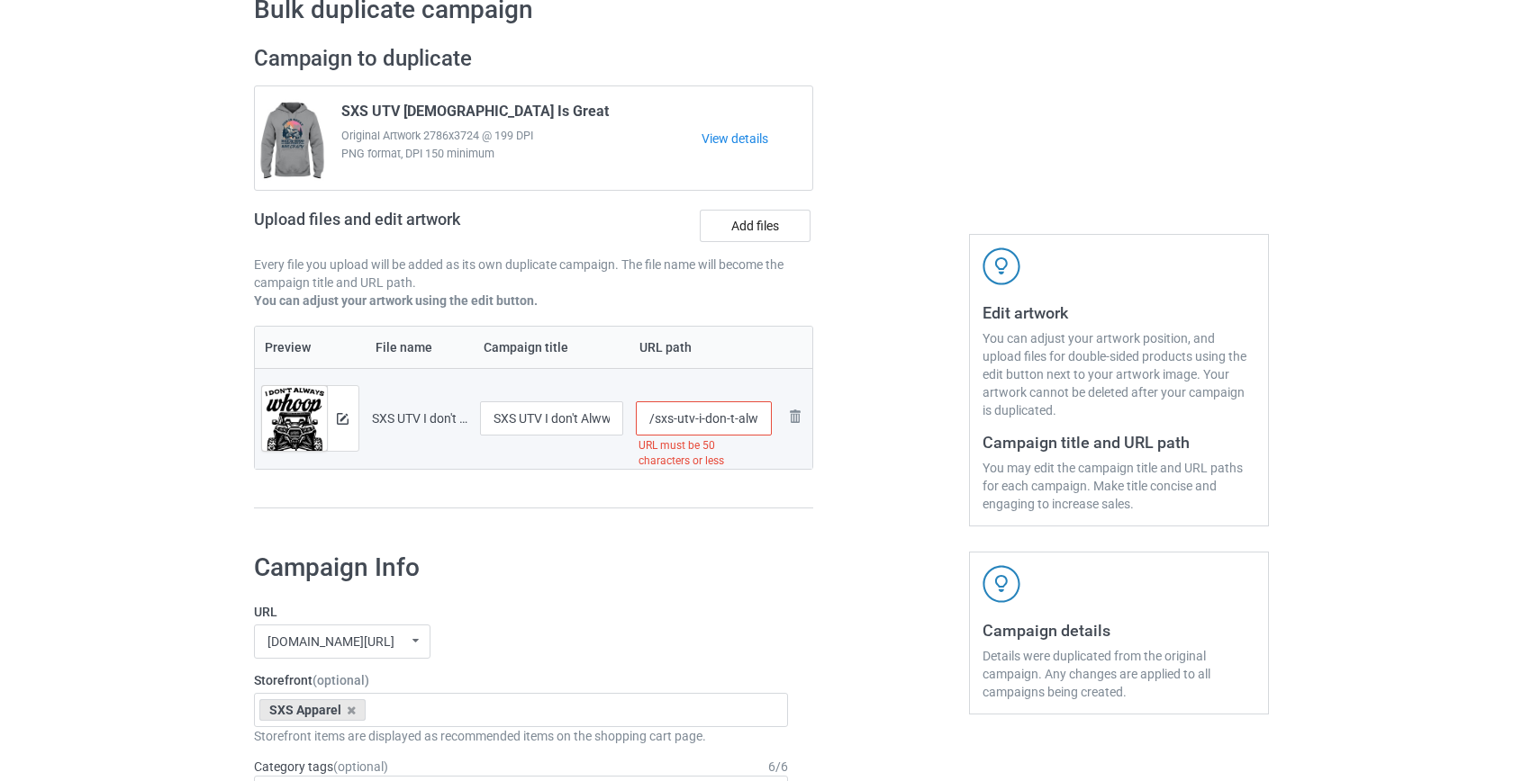
click at [684, 421] on input "/sxs-utv-i-don-t-alwways-whoop-but-whe-i-do-there-it-is" at bounding box center [704, 419] width 136 height 34
click at [707, 414] on input "/sxs-alwways-whoop-but-whe-i-do-there-it-is" at bounding box center [704, 419] width 136 height 34
click at [703, 413] on input "/sxs-always-whoop-but-whe-i-do-there-it-is" at bounding box center [704, 419] width 136 height 34
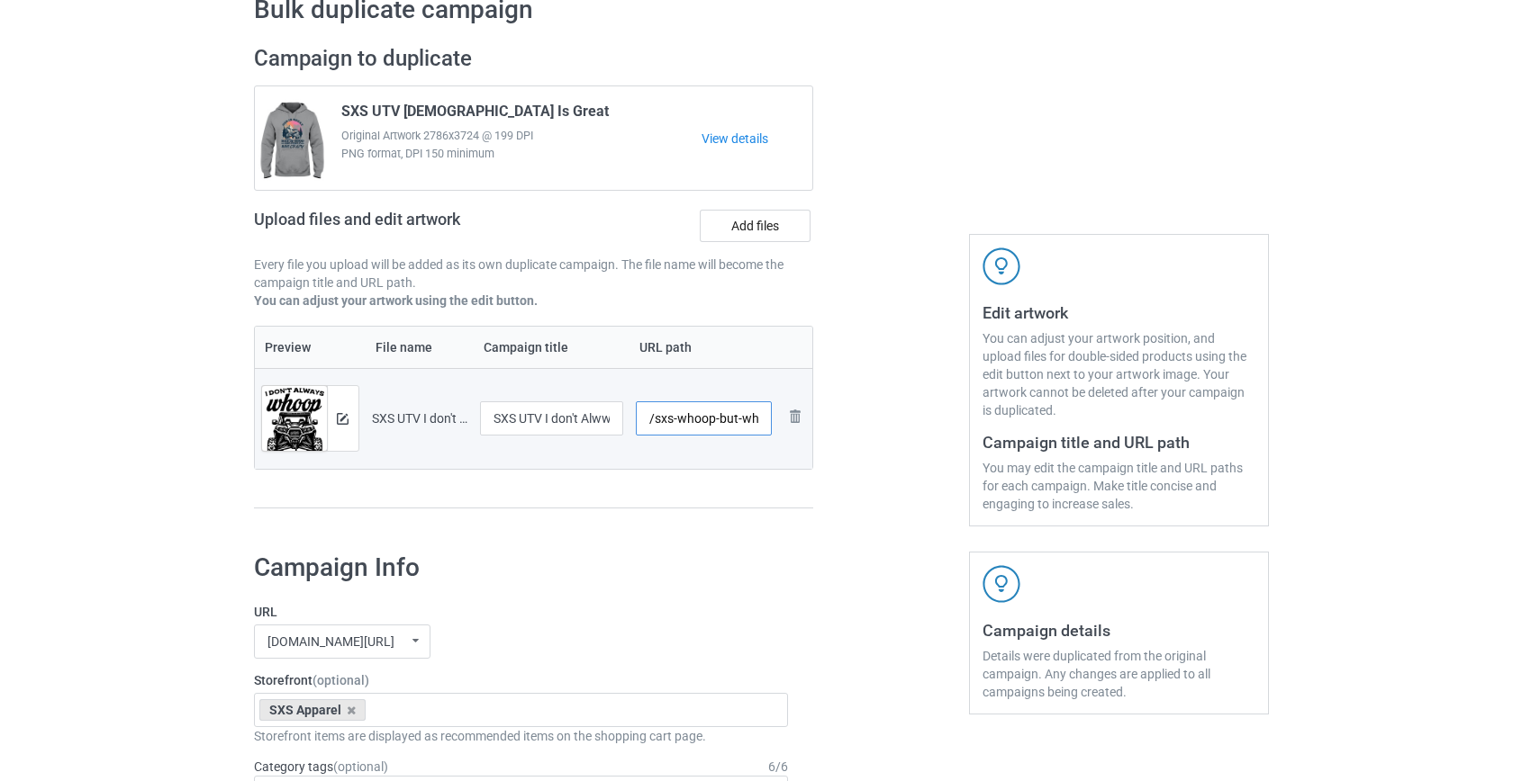
scroll to position [0, 85]
drag, startPoint x: 715, startPoint y: 420, endPoint x: 1071, endPoint y: 420, distance: 356.5
click at [1071, 420] on div "Campaign to duplicate SXS UTV God Is Great Original Artwork 2786x3724 @ 199 DPI…" at bounding box center [761, 285] width 1040 height 507
type input "/sxs-whoop"
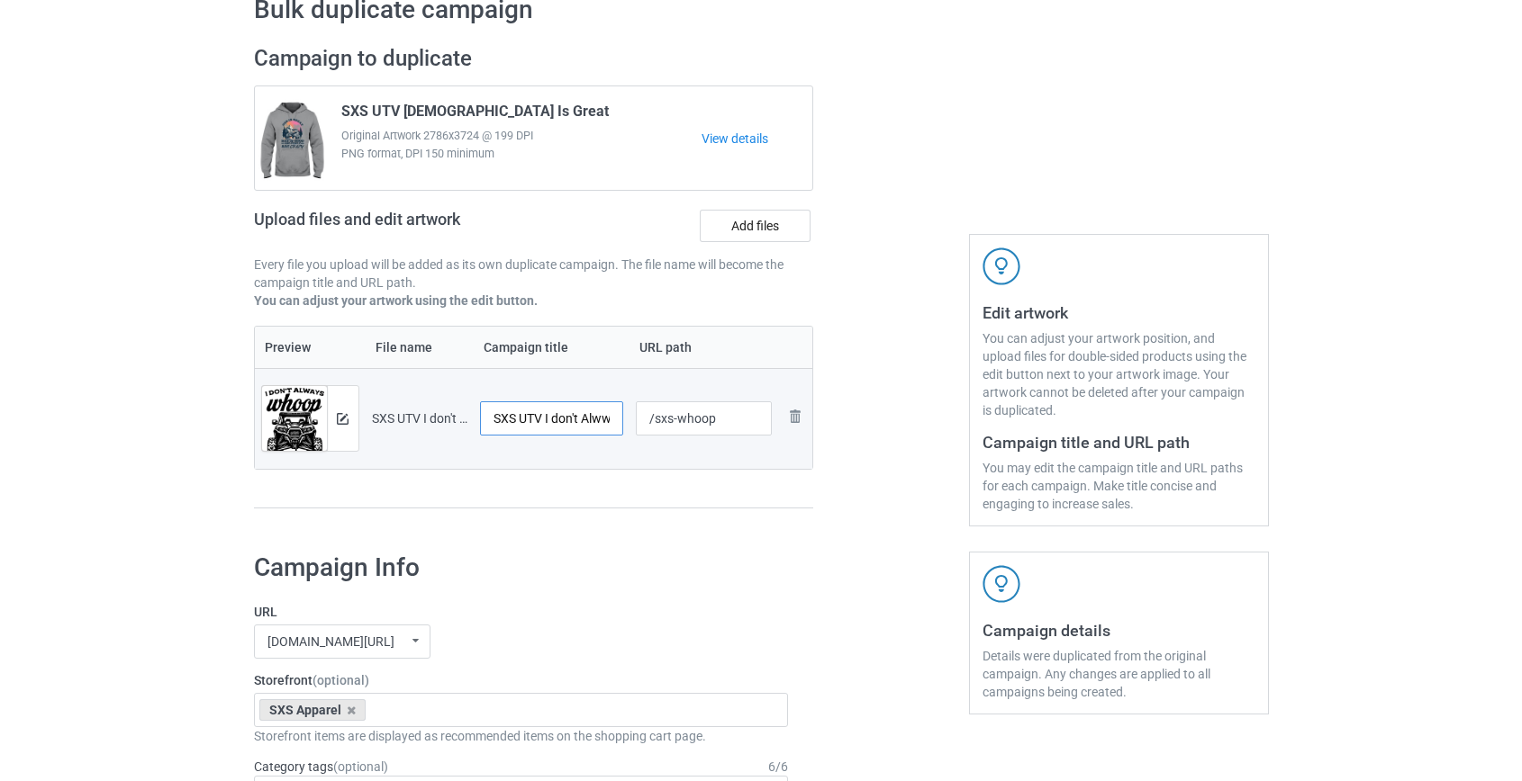
click at [602, 417] on input "SXS UTV I don't Alwways Whoop But Whe I Do There It Is" at bounding box center [552, 419] width 144 height 34
type input "SXS UTV I don't Always Whoop But Whe I Do There It Is"
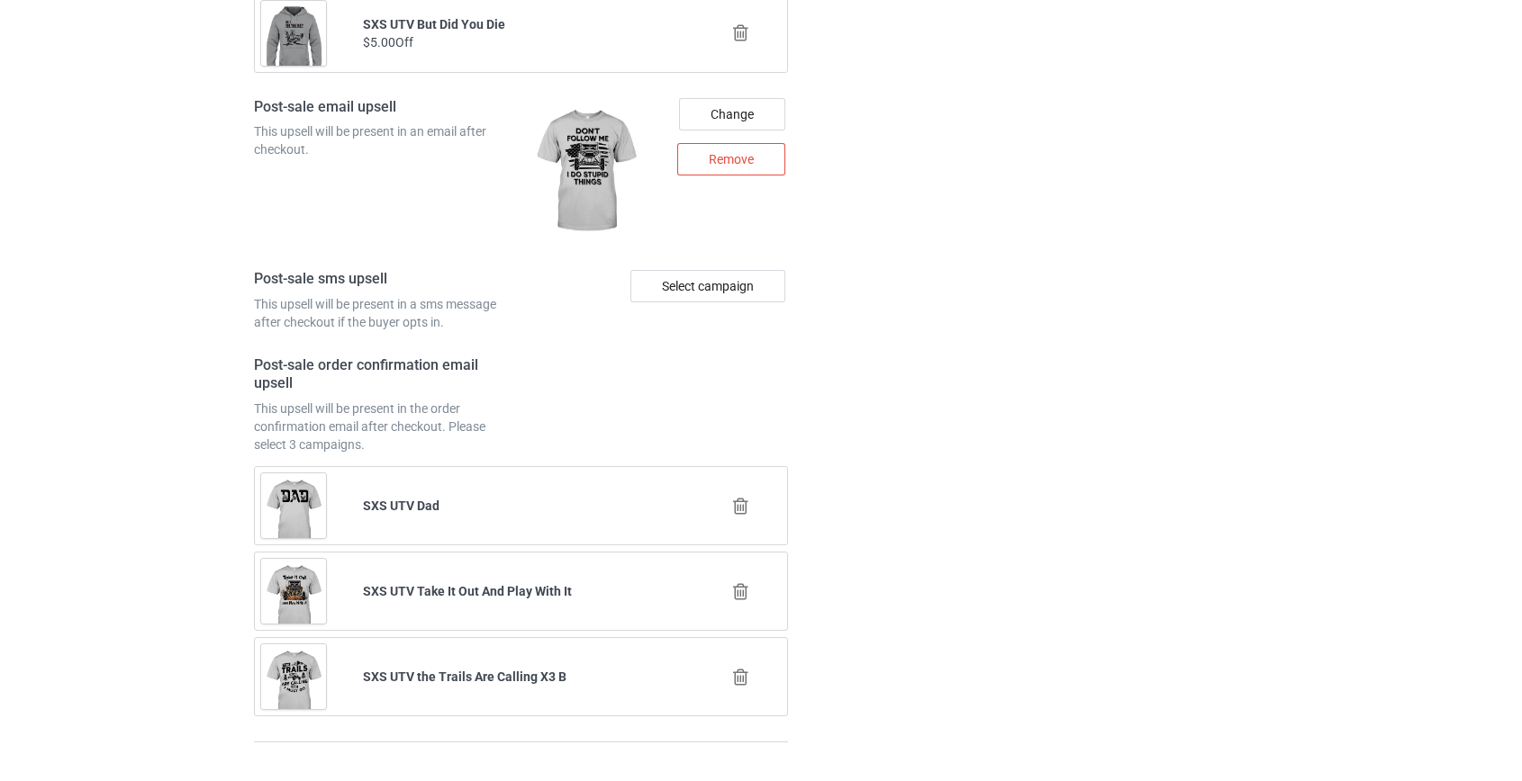
scroll to position [2511, 0]
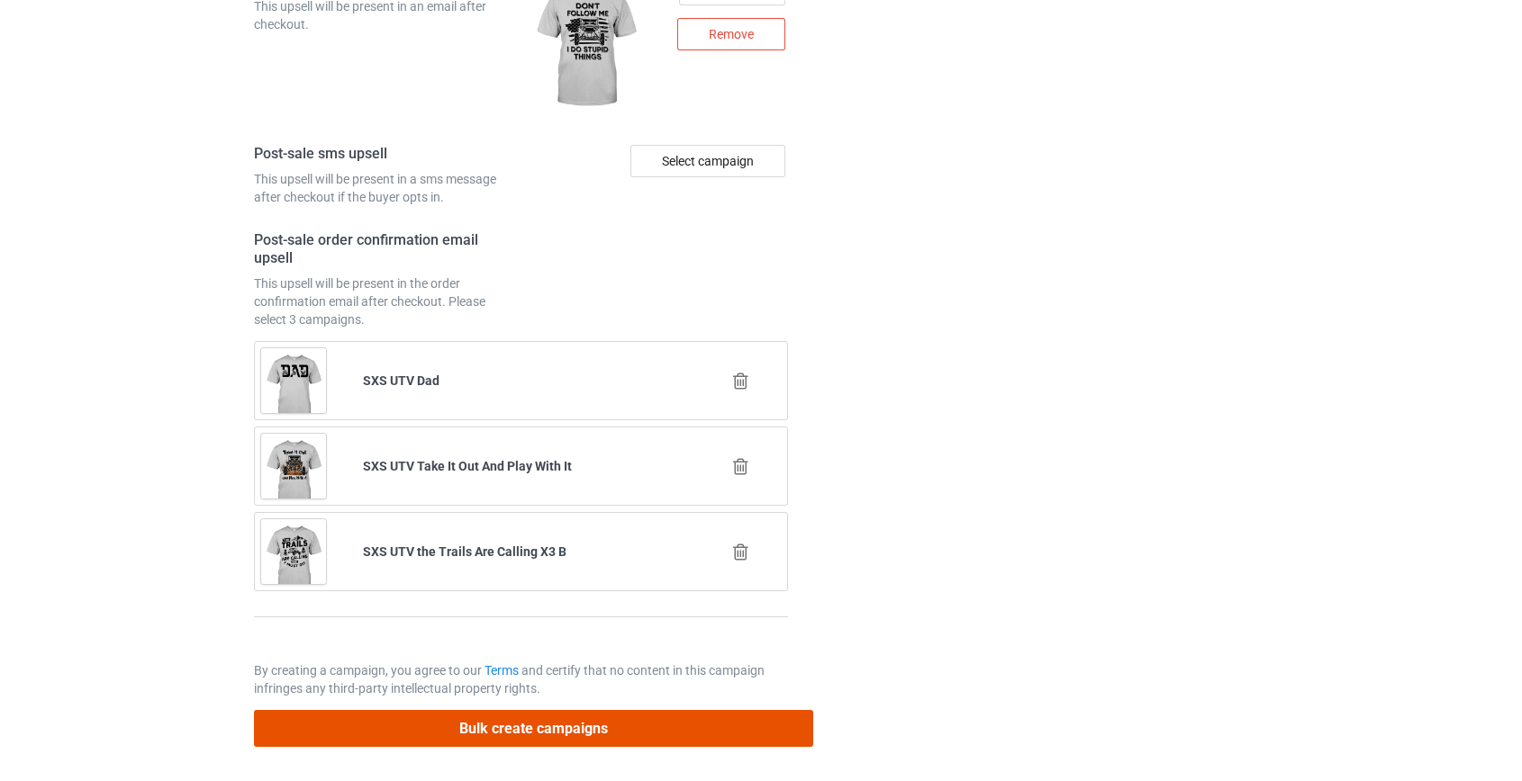
click at [456, 728] on button "Bulk create campaigns" at bounding box center [534, 728] width 560 height 37
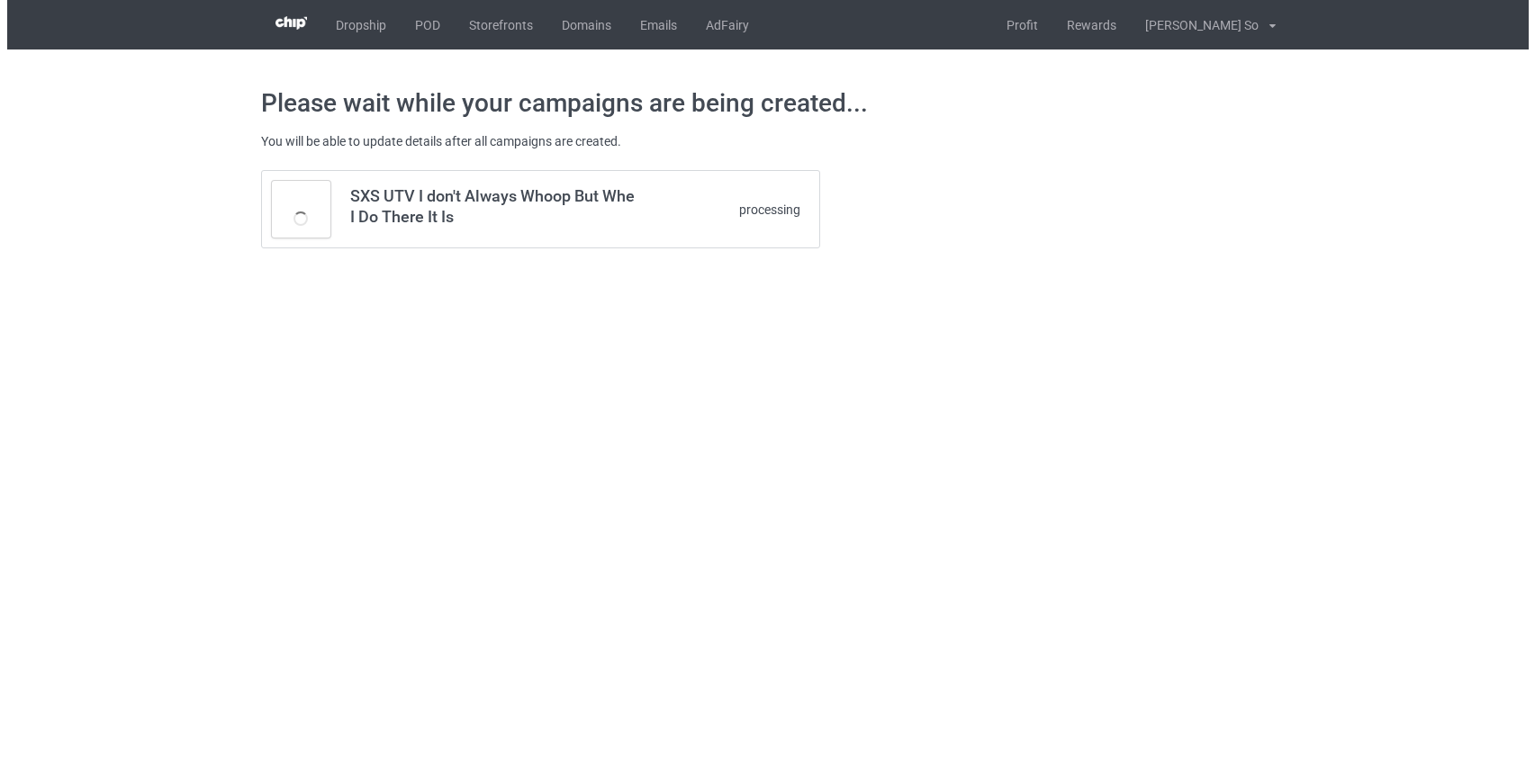
scroll to position [0, 0]
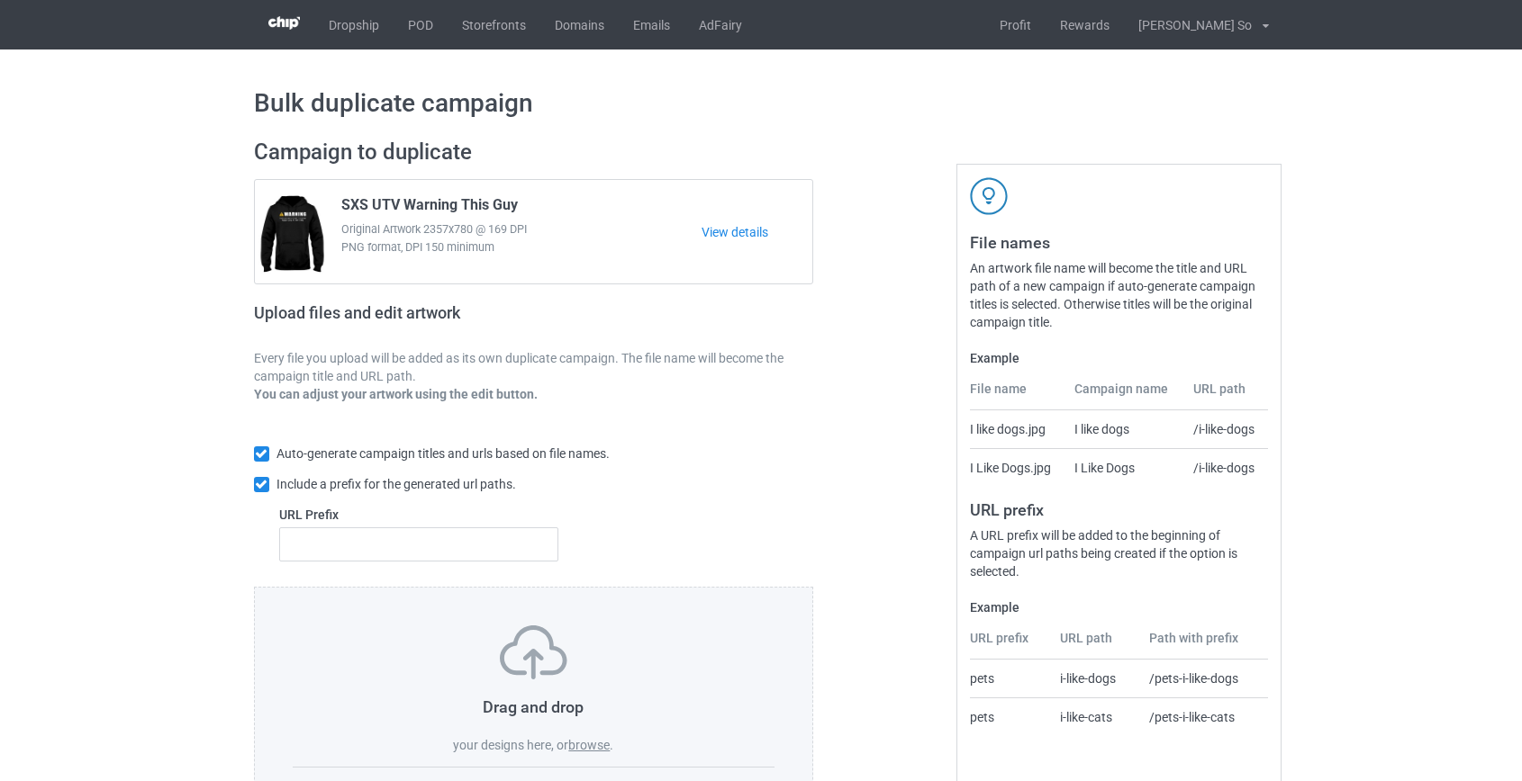
click at [593, 744] on label "browse" at bounding box center [588, 745] width 41 height 14
click at [0, 0] on input "browse" at bounding box center [0, 0] width 0 height 0
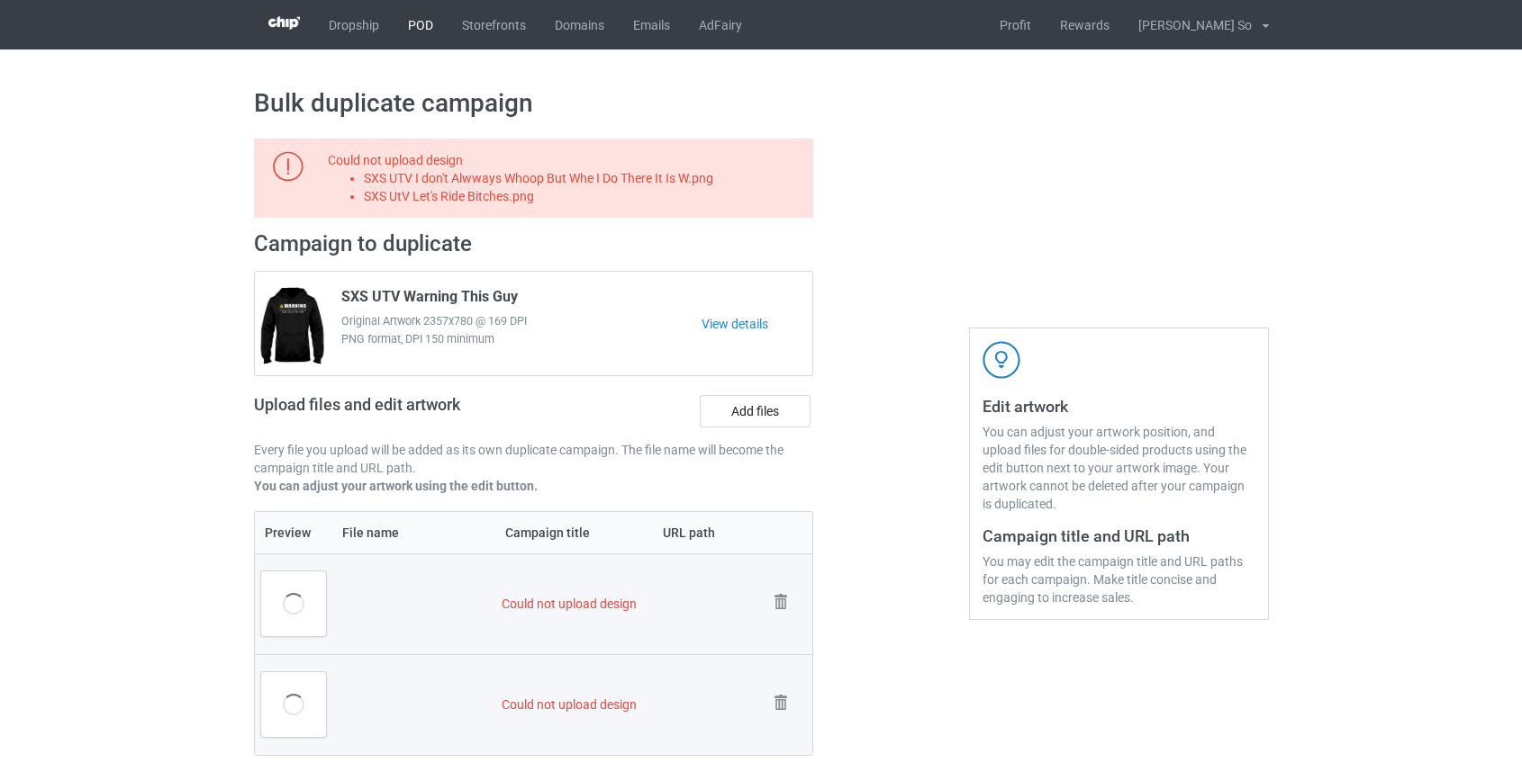
click at [422, 26] on link "POD" at bounding box center [420, 25] width 54 height 50
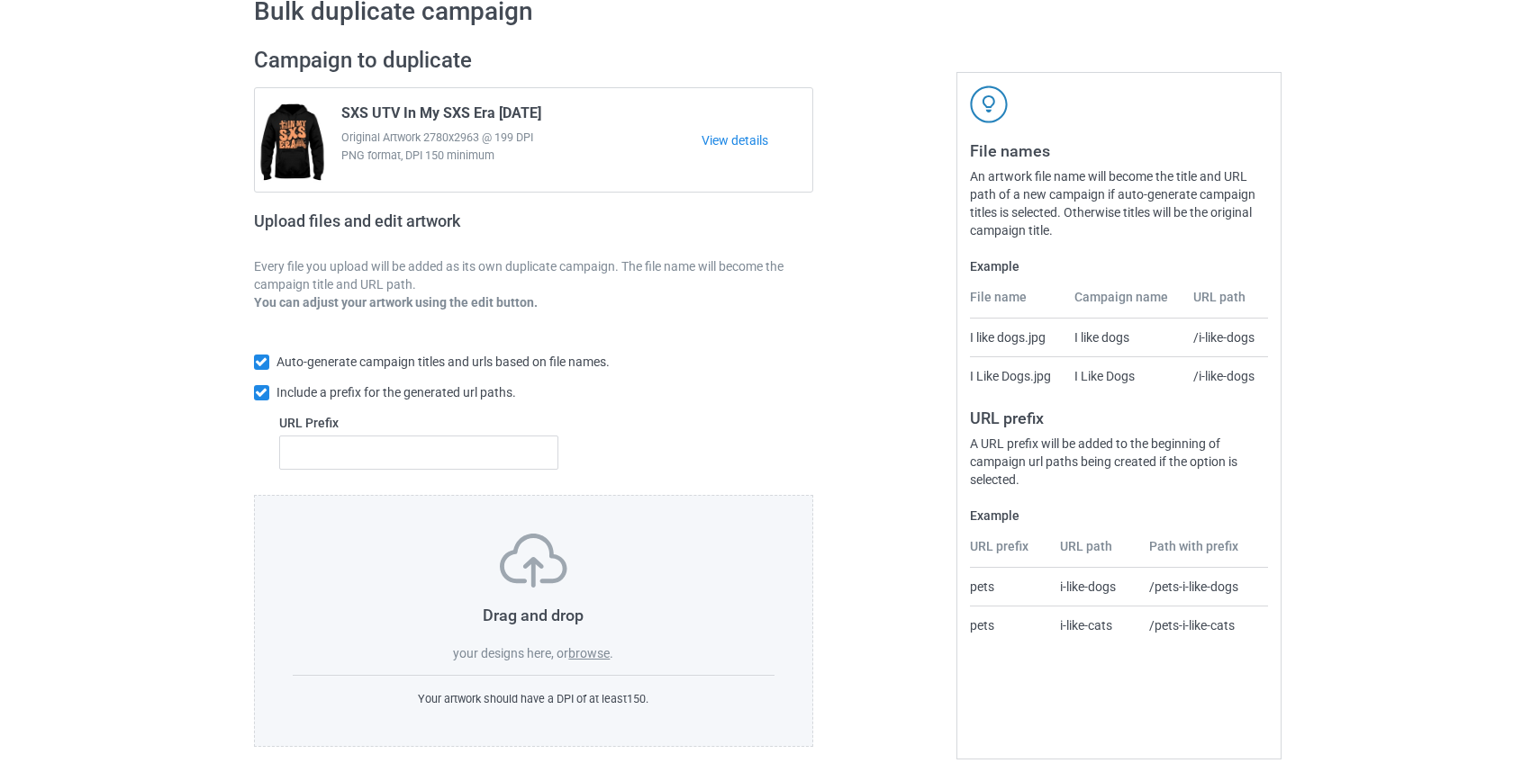
scroll to position [94, 0]
click at [595, 640] on div "Drag and drop your designs here, or browse ." at bounding box center [534, 596] width 483 height 129
click at [593, 651] on label "browse" at bounding box center [588, 652] width 41 height 14
click at [0, 0] on input "browse" at bounding box center [0, 0] width 0 height 0
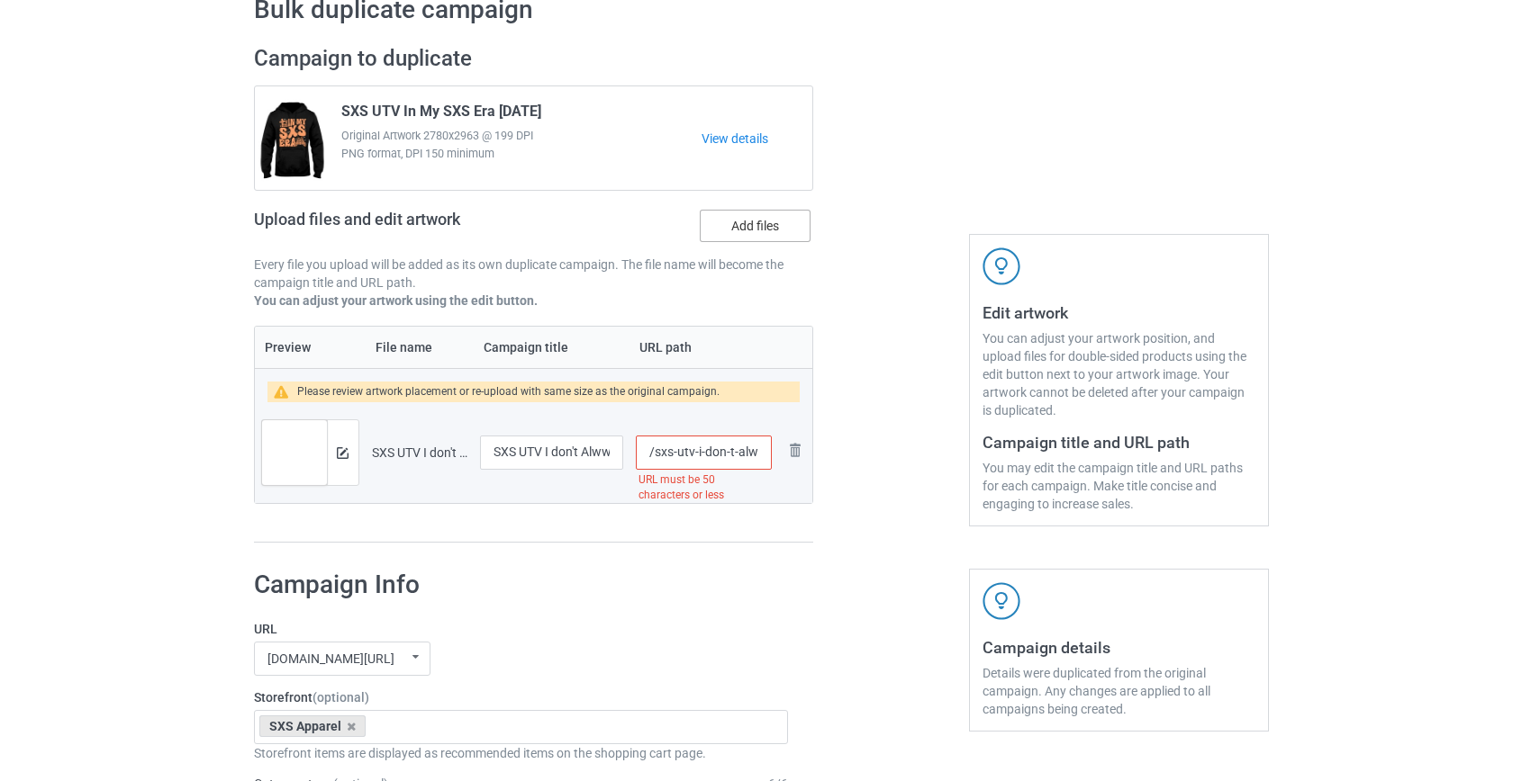
click at [774, 214] on label "Add files" at bounding box center [755, 226] width 111 height 32
click at [0, 0] on input "Add files" at bounding box center [0, 0] width 0 height 0
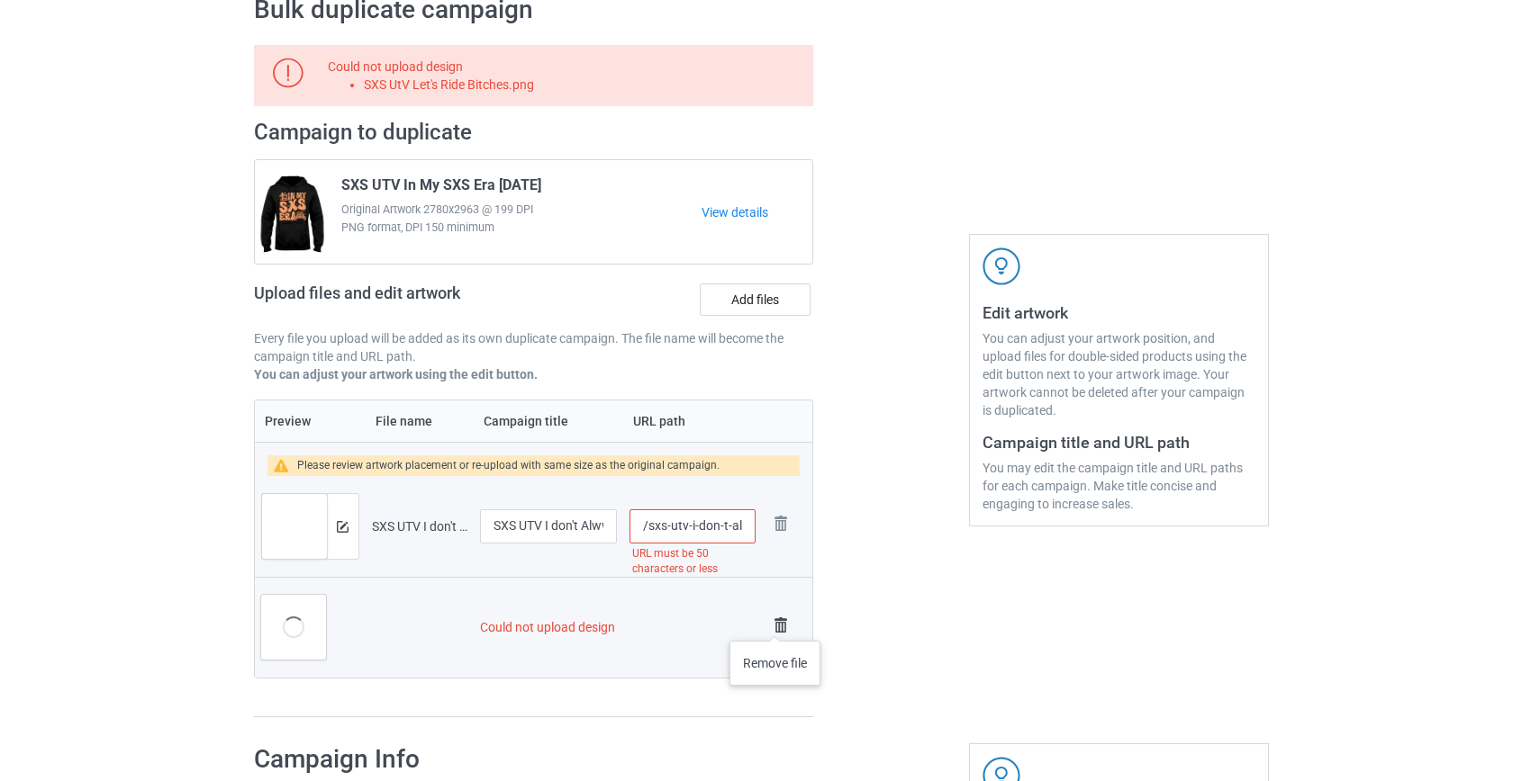
click at [775, 623] on img at bounding box center [780, 625] width 25 height 25
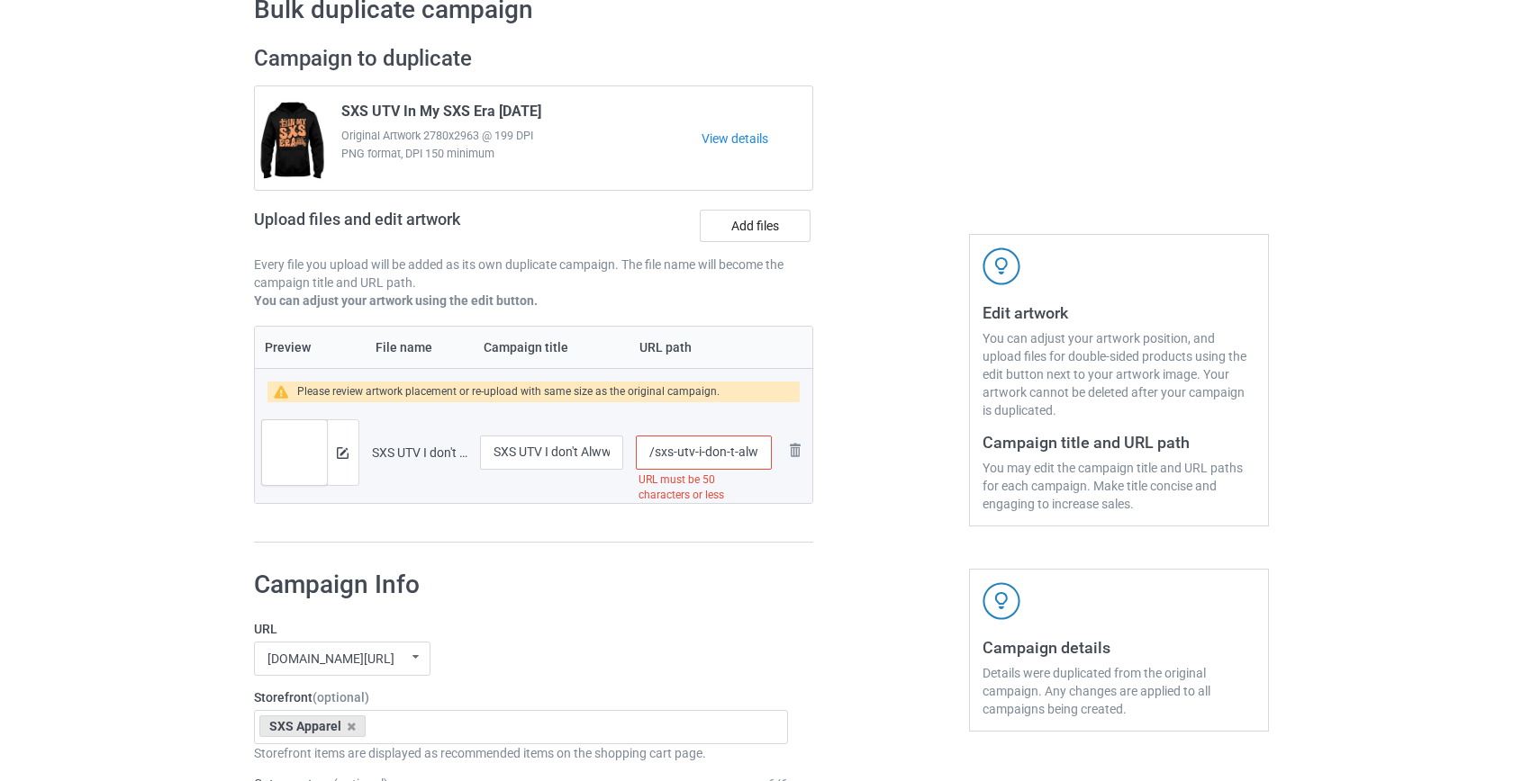
click at [667, 447] on input "/sxs-utv-i-don-t-alwways-whoop-but-whe-i-do-there-it-is-w" at bounding box center [703, 453] width 135 height 34
click at [677, 450] on input "/utv-i-don-t-alwways-whoop-but-whe-i-do-there-it-is-w" at bounding box center [703, 453] width 135 height 34
click at [697, 452] on input "/utv-alwways-whoop-but-whe-i-do-there-it-is-w" at bounding box center [703, 453] width 135 height 34
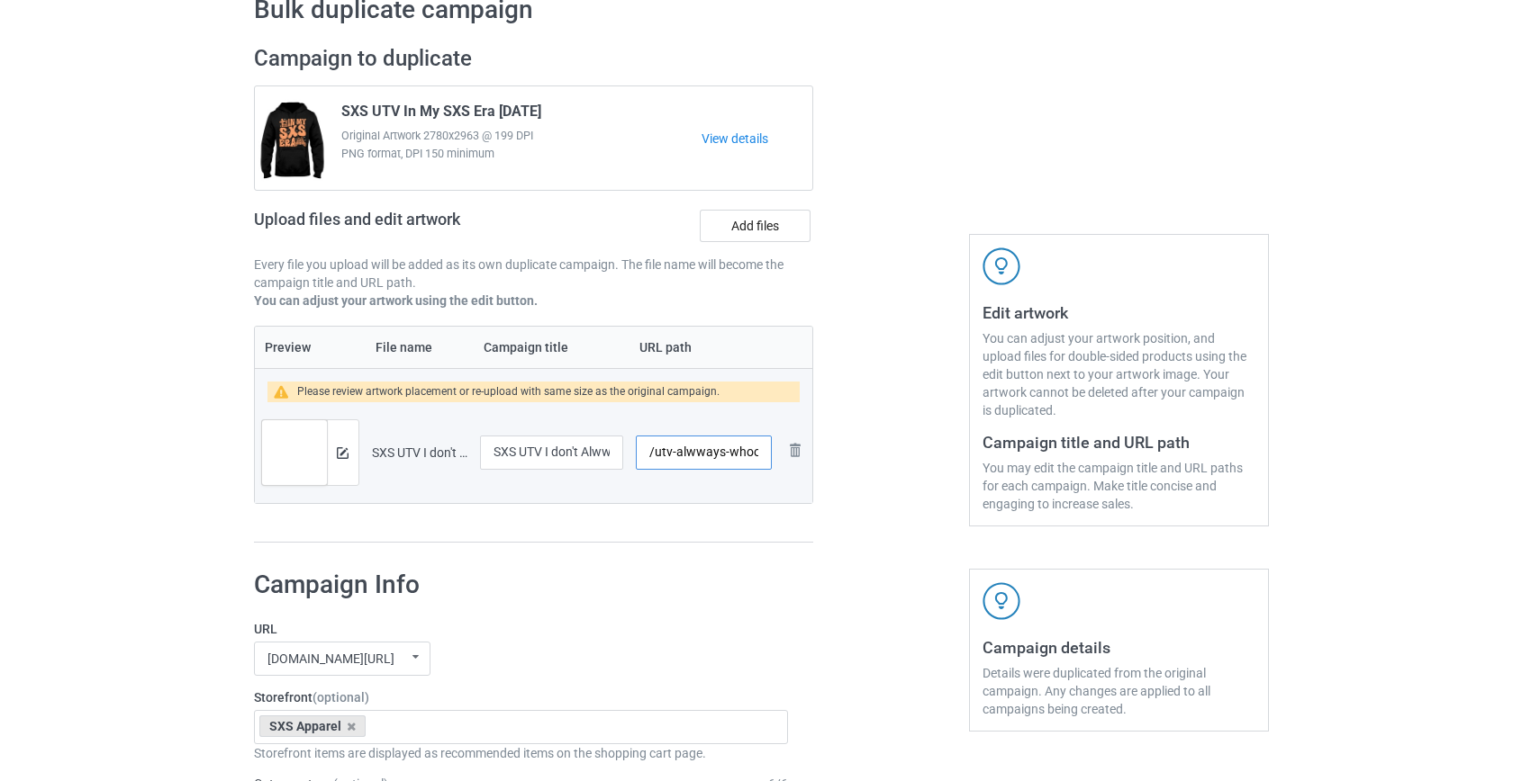
click at [697, 452] on input "/utv-alwways-whoop-but-whe-i-do-there-it-is-w" at bounding box center [703, 453] width 135 height 34
drag, startPoint x: 711, startPoint y: 451, endPoint x: 944, endPoint y: 448, distance: 233.2
click at [944, 448] on div "Campaign to duplicate SXS UTV In My SXS Era Halloween Original Artwork 2780x296…" at bounding box center [761, 294] width 1040 height 524
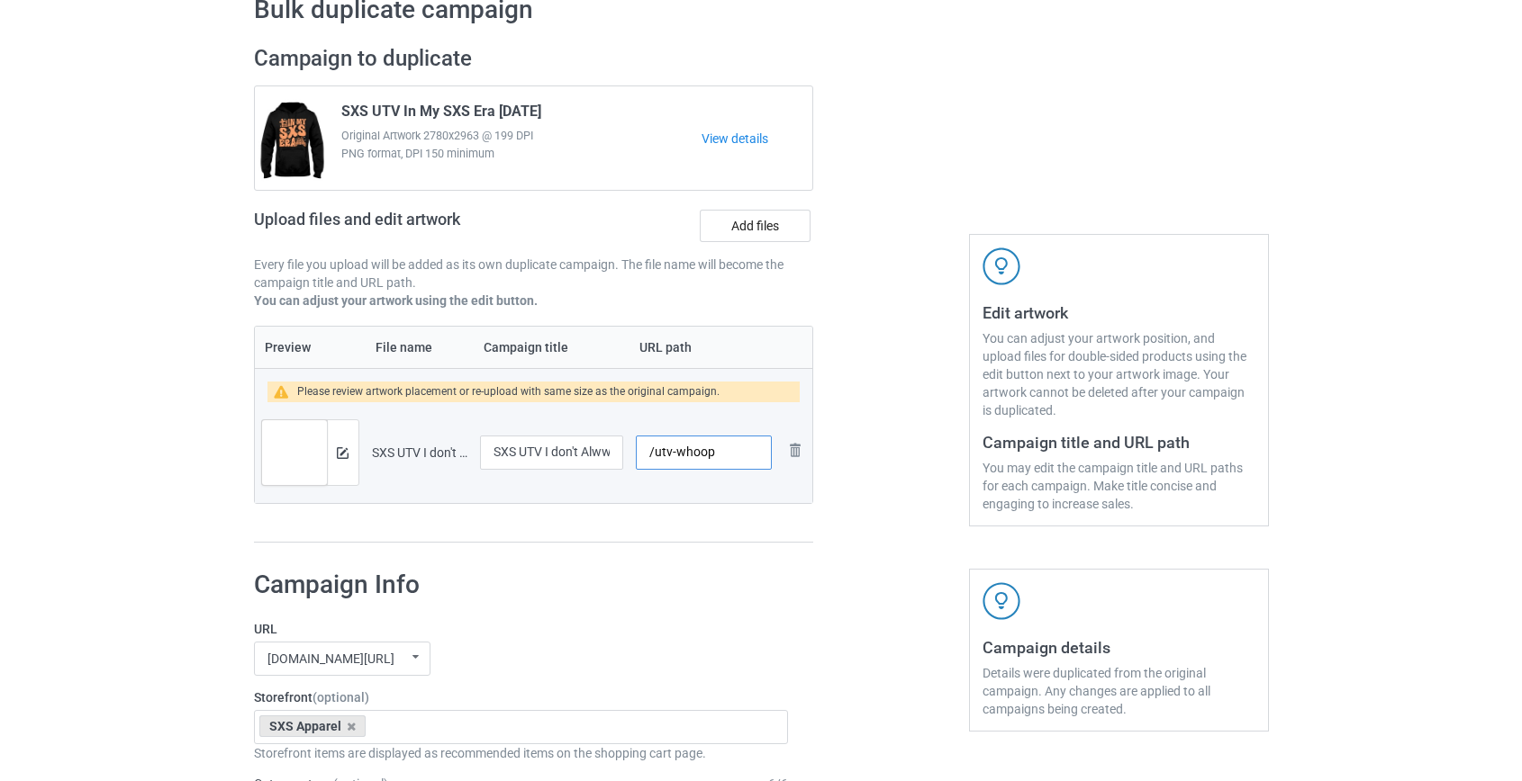
type input "/utv-whoop"
click at [597, 448] on input "SXS UTV I don't Alwways Whoop But Whe I Do There It Is W" at bounding box center [552, 453] width 144 height 34
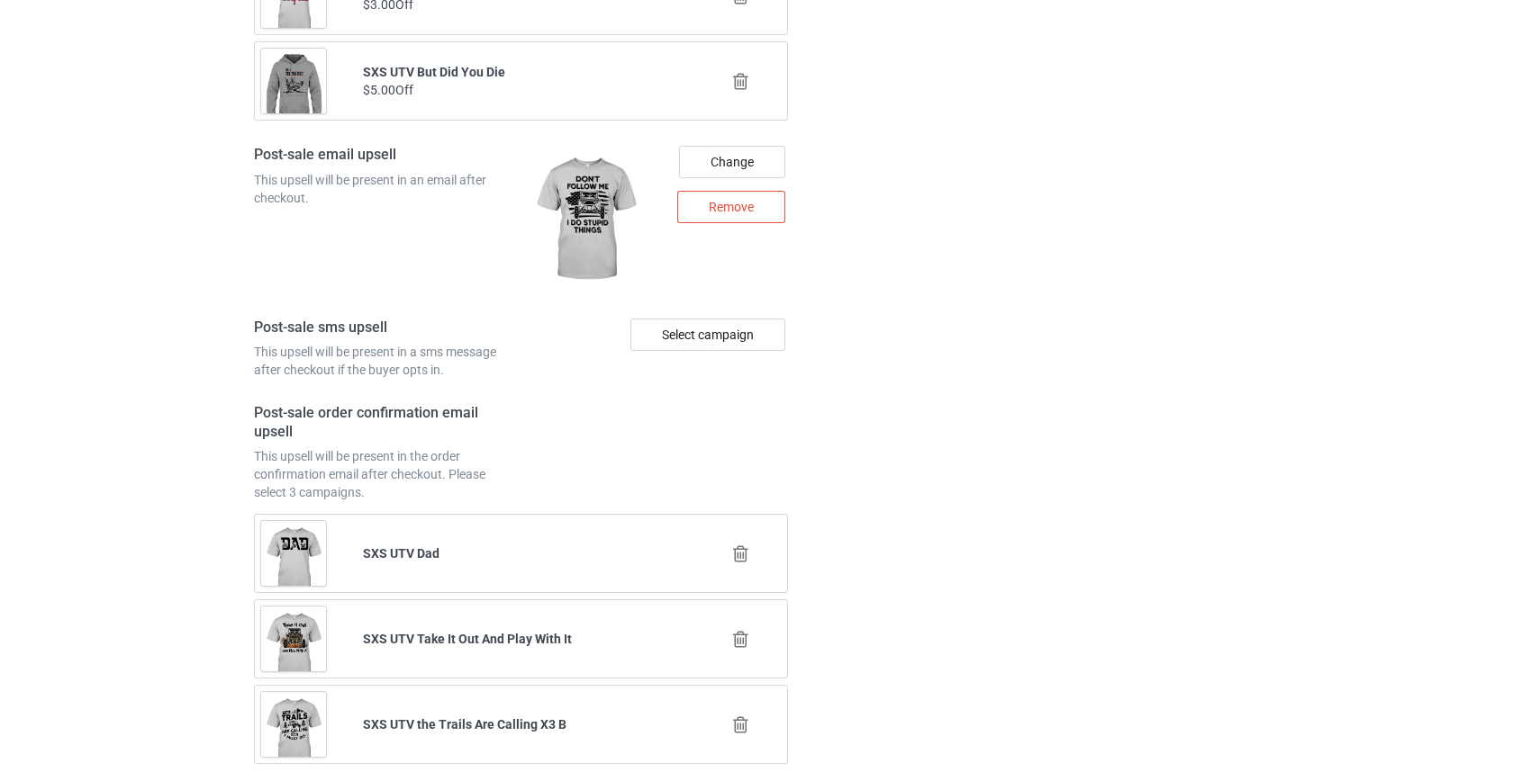
scroll to position [2526, 0]
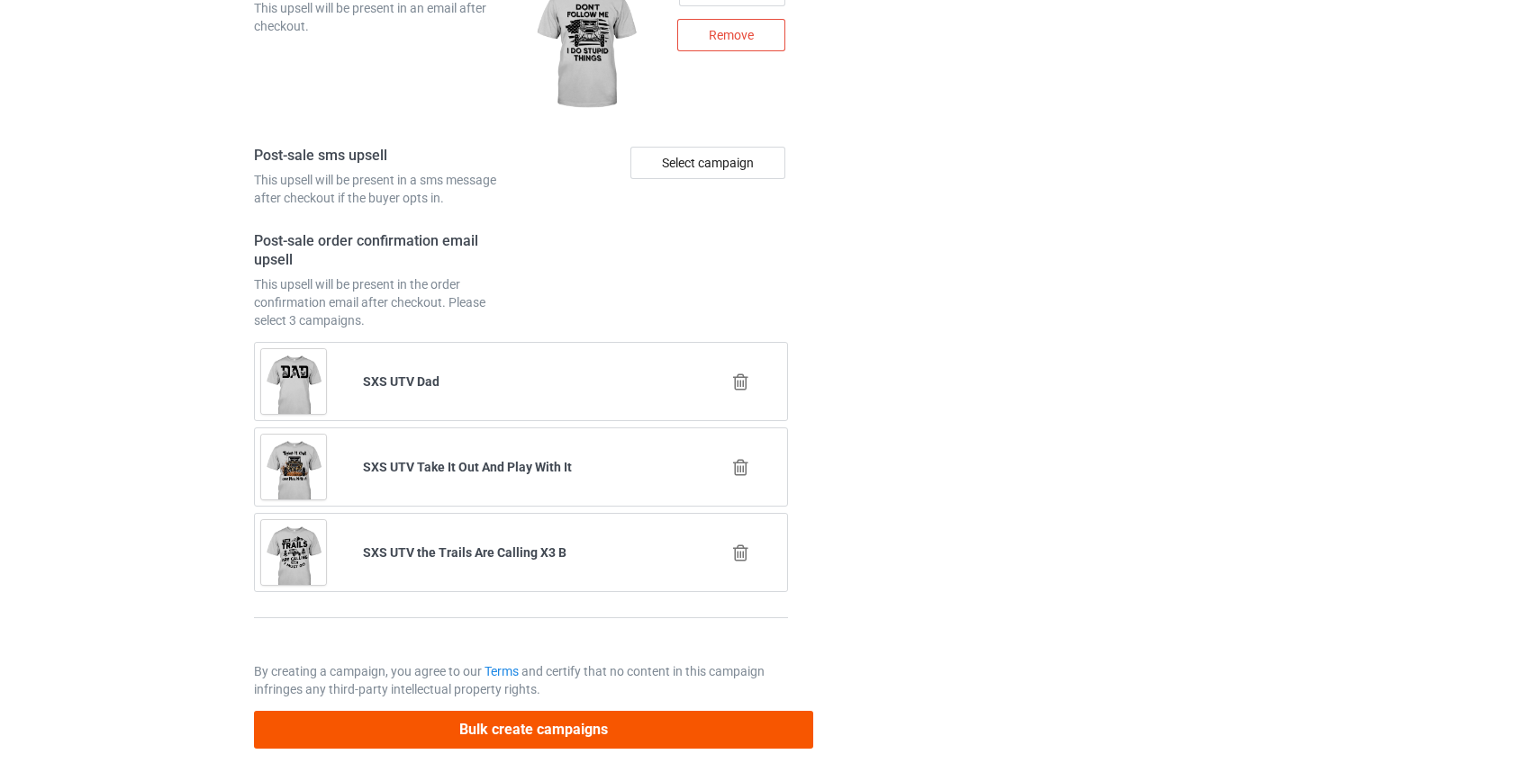
type input "SXS UTV I don't Always Whoop But Whe I Do There It Is W"
click at [589, 725] on button "Bulk create campaigns" at bounding box center [534, 729] width 560 height 37
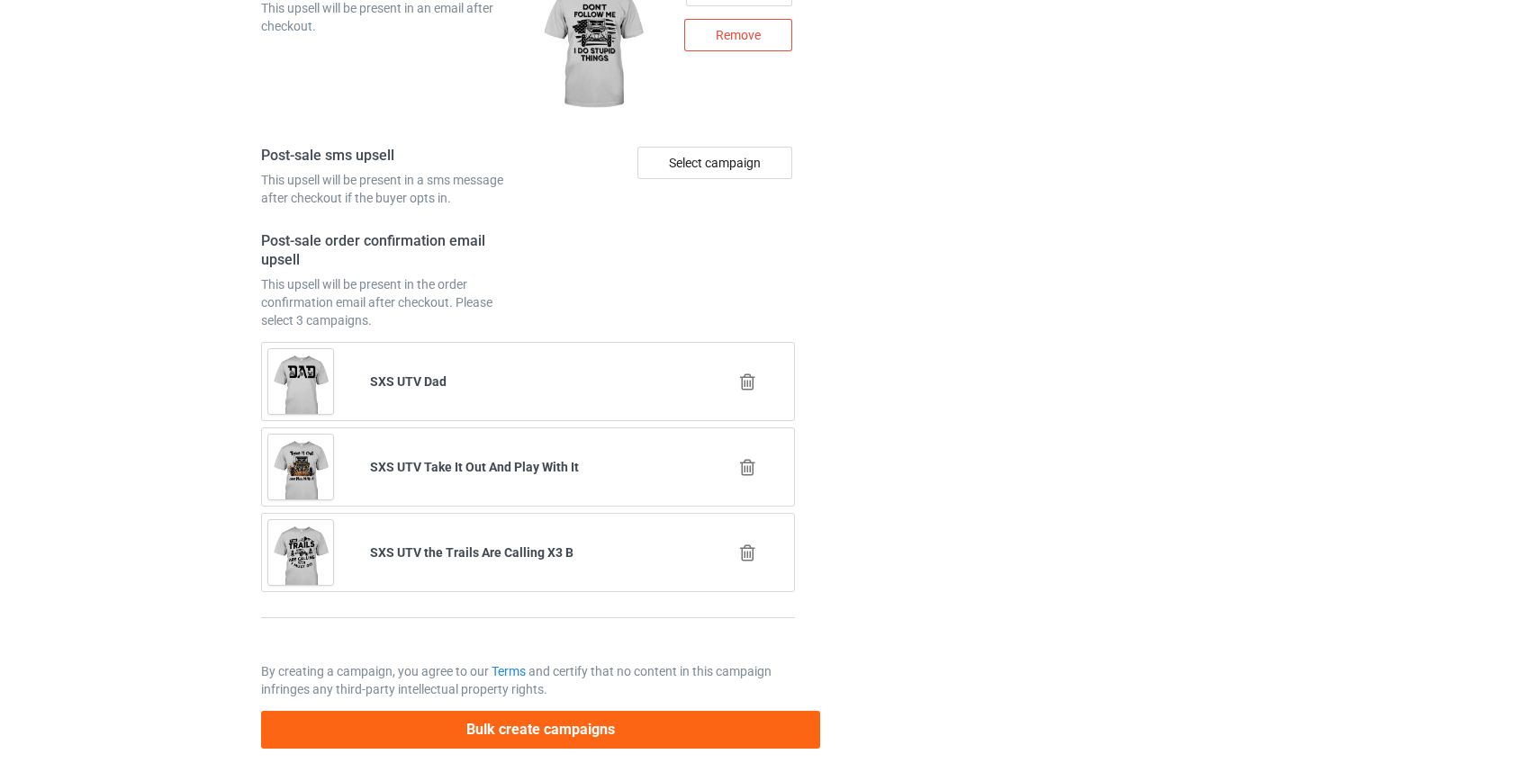
scroll to position [0, 0]
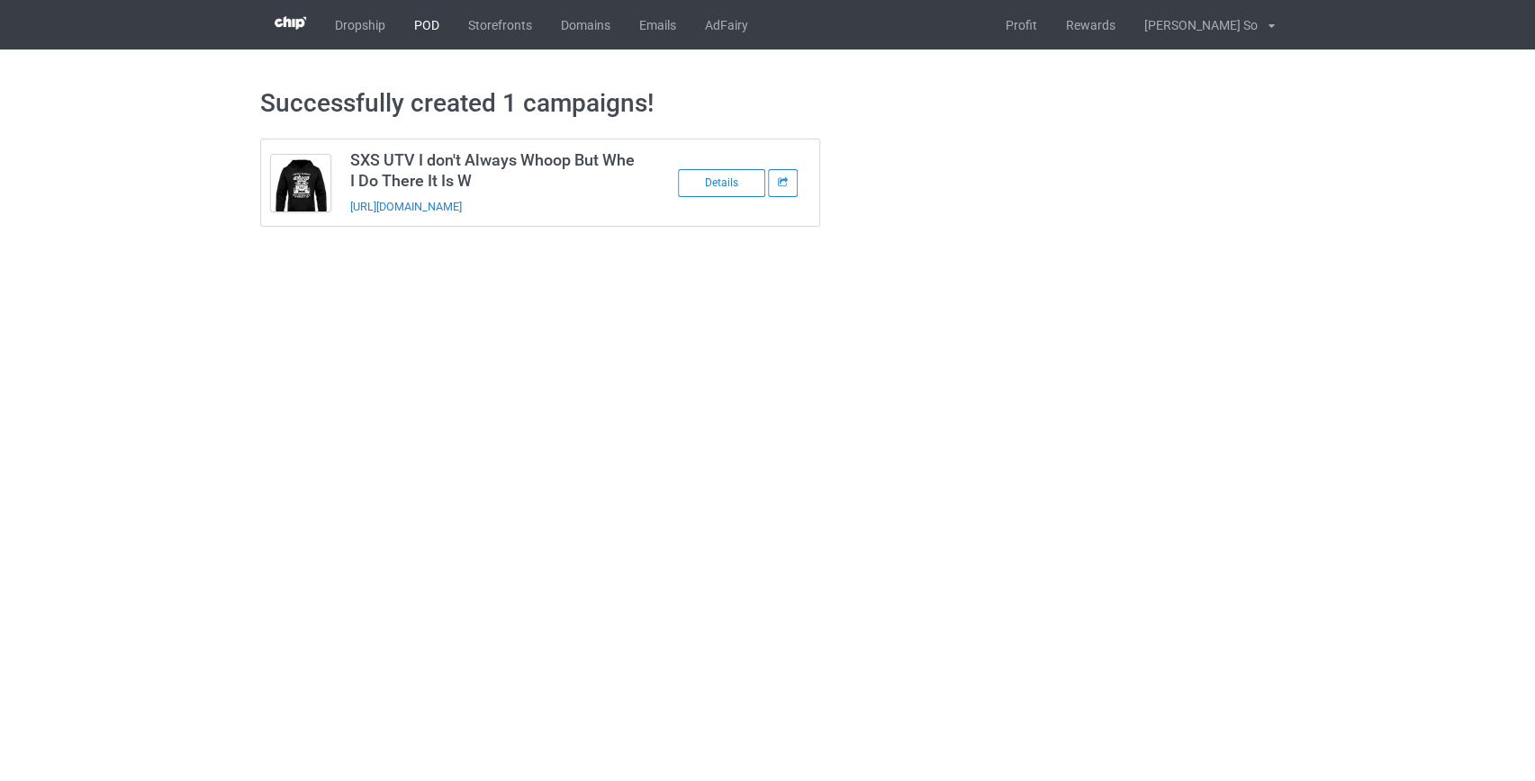
click at [422, 21] on link "POD" at bounding box center [427, 25] width 54 height 50
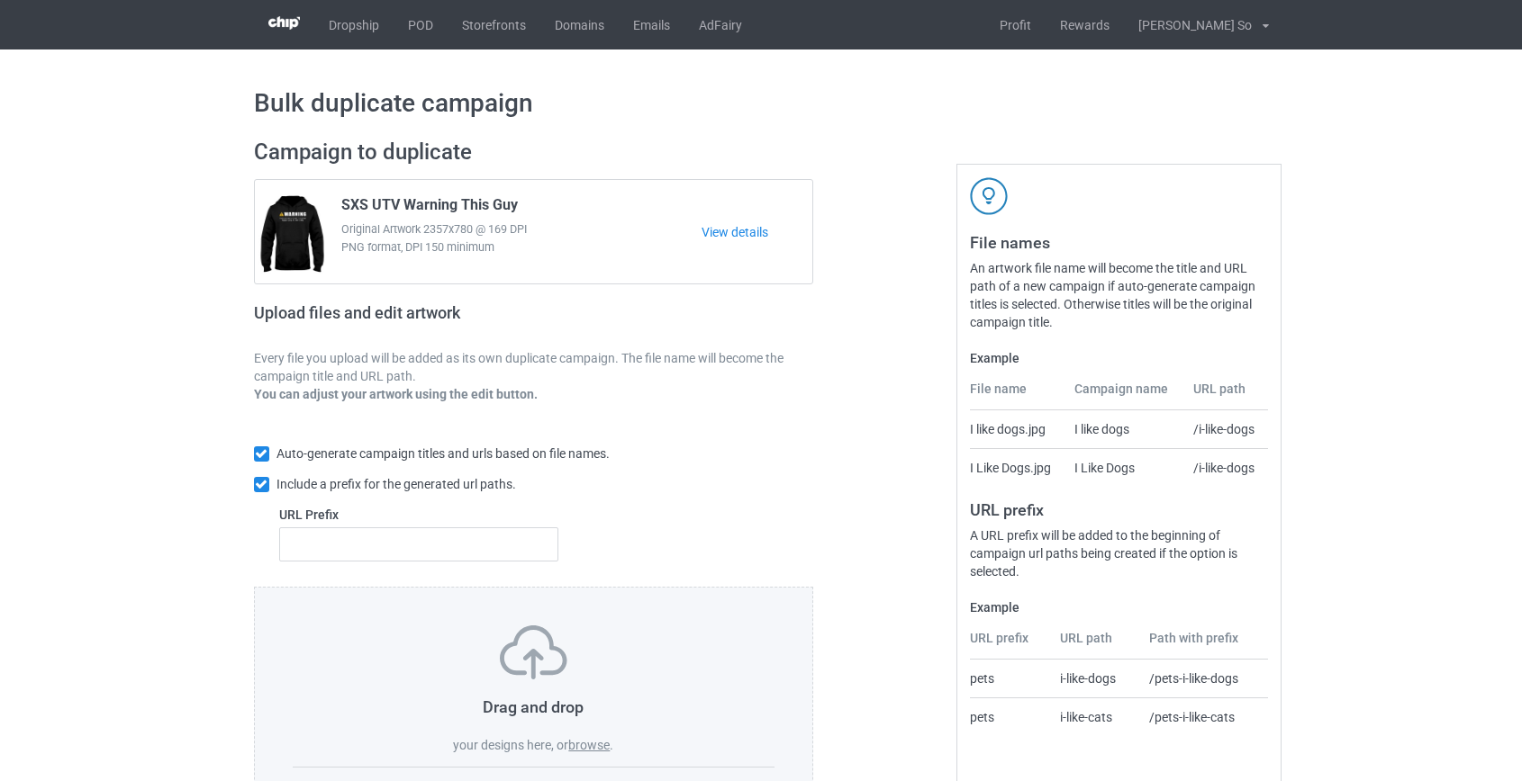
click at [588, 745] on label "browse" at bounding box center [588, 745] width 41 height 14
click at [0, 0] on input "browse" at bounding box center [0, 0] width 0 height 0
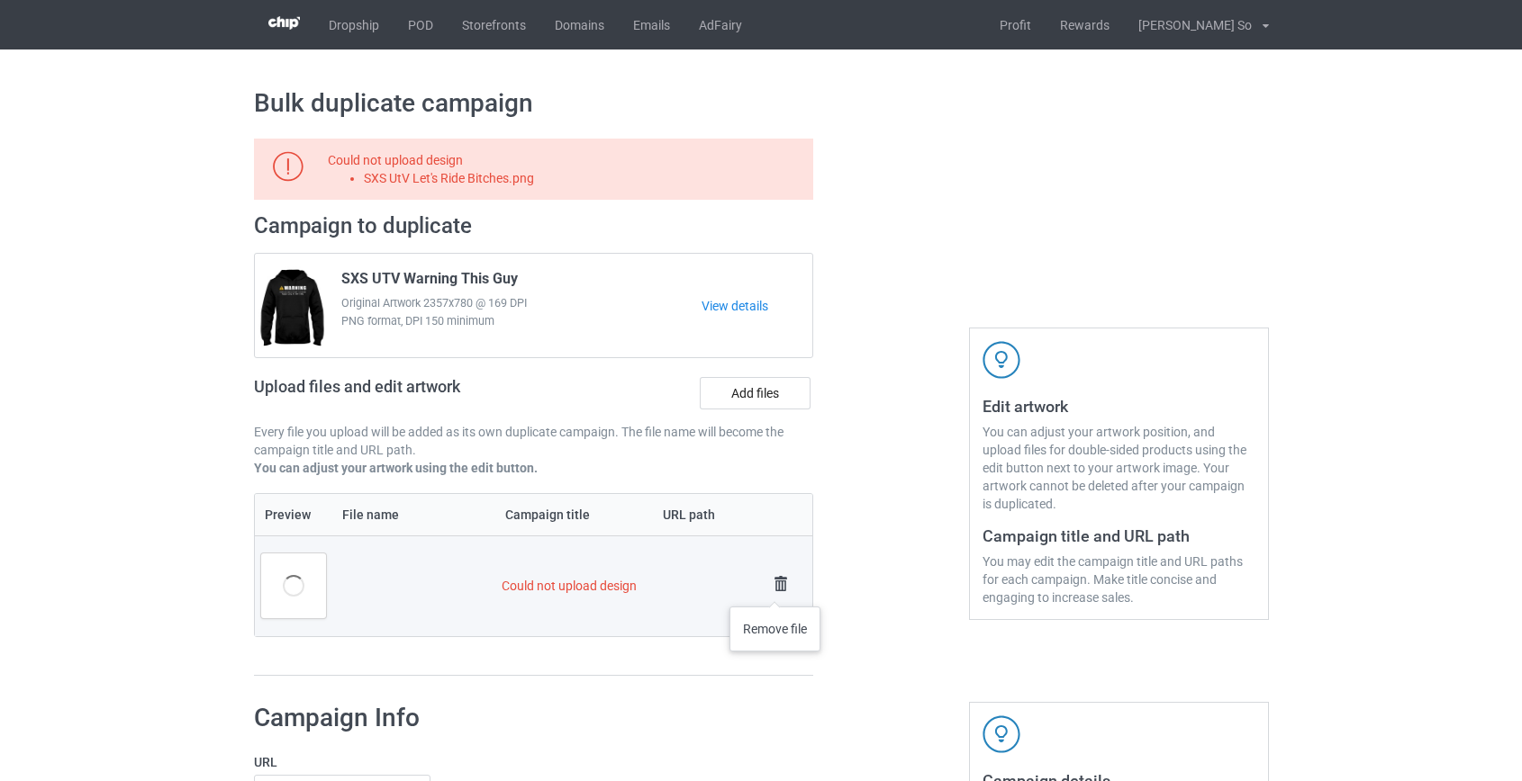
click at [775, 589] on img at bounding box center [780, 584] width 25 height 25
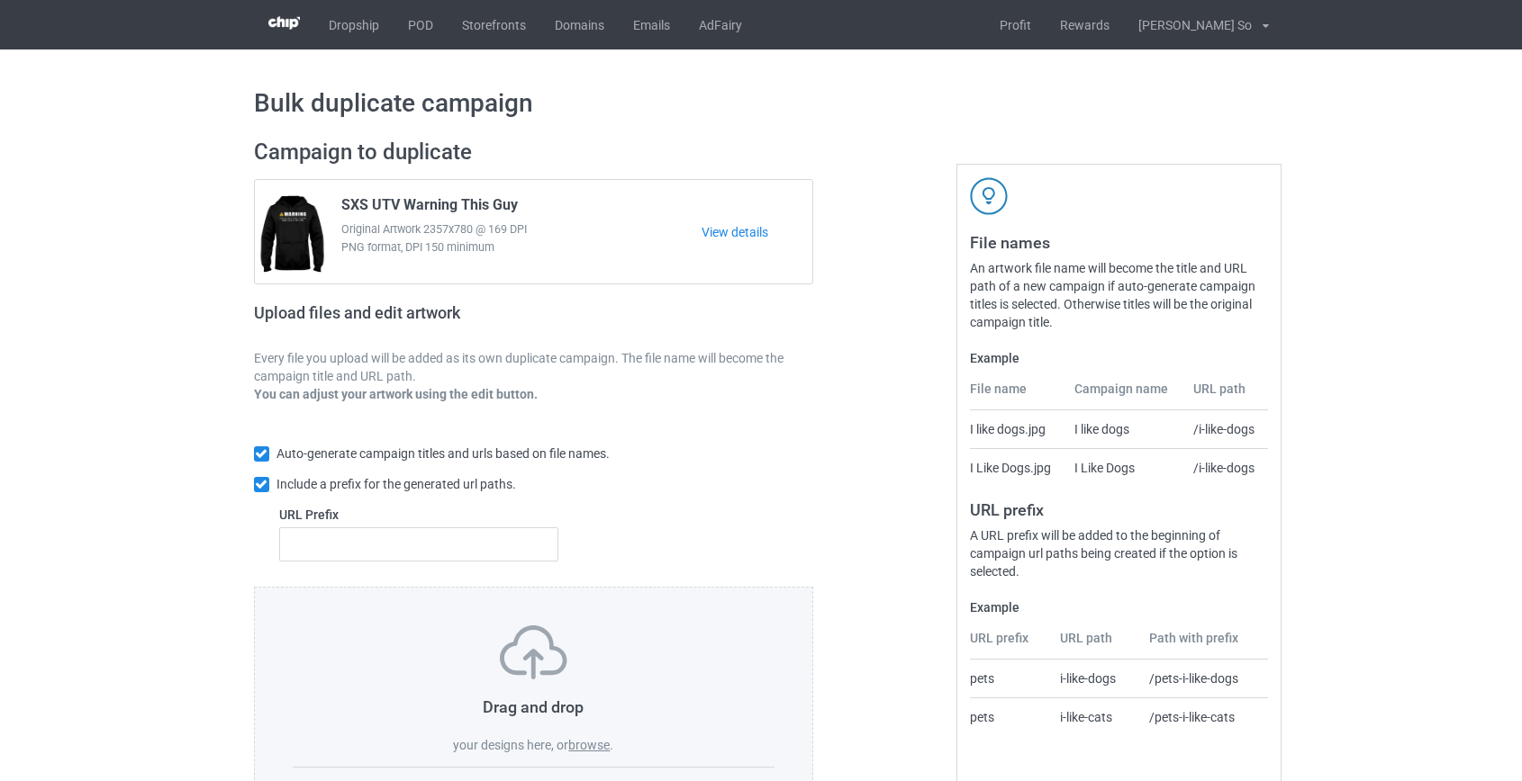
click at [583, 745] on label "browse" at bounding box center [588, 745] width 41 height 14
click at [0, 0] on input "browse" at bounding box center [0, 0] width 0 height 0
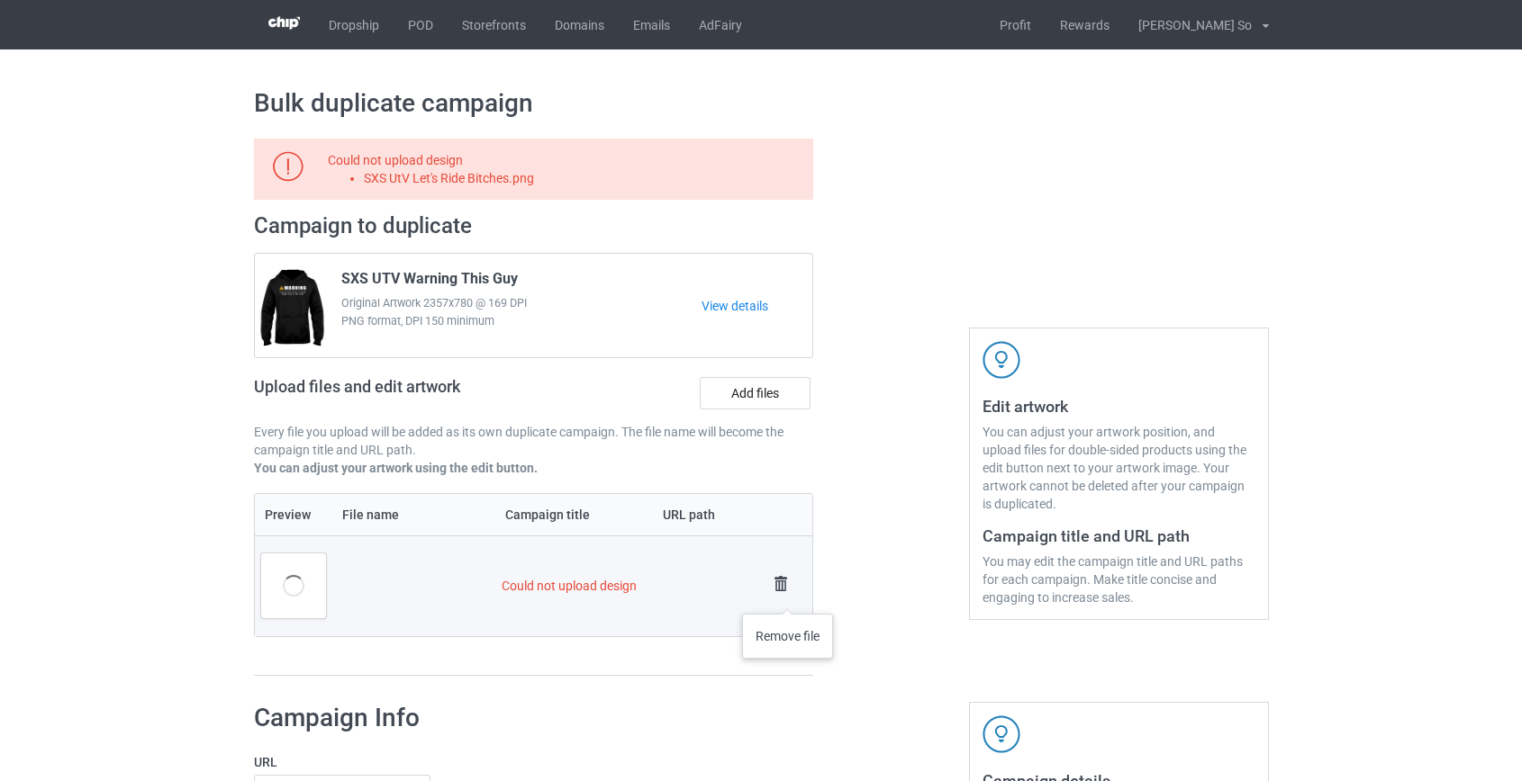
click at [784, 585] on img at bounding box center [780, 584] width 25 height 25
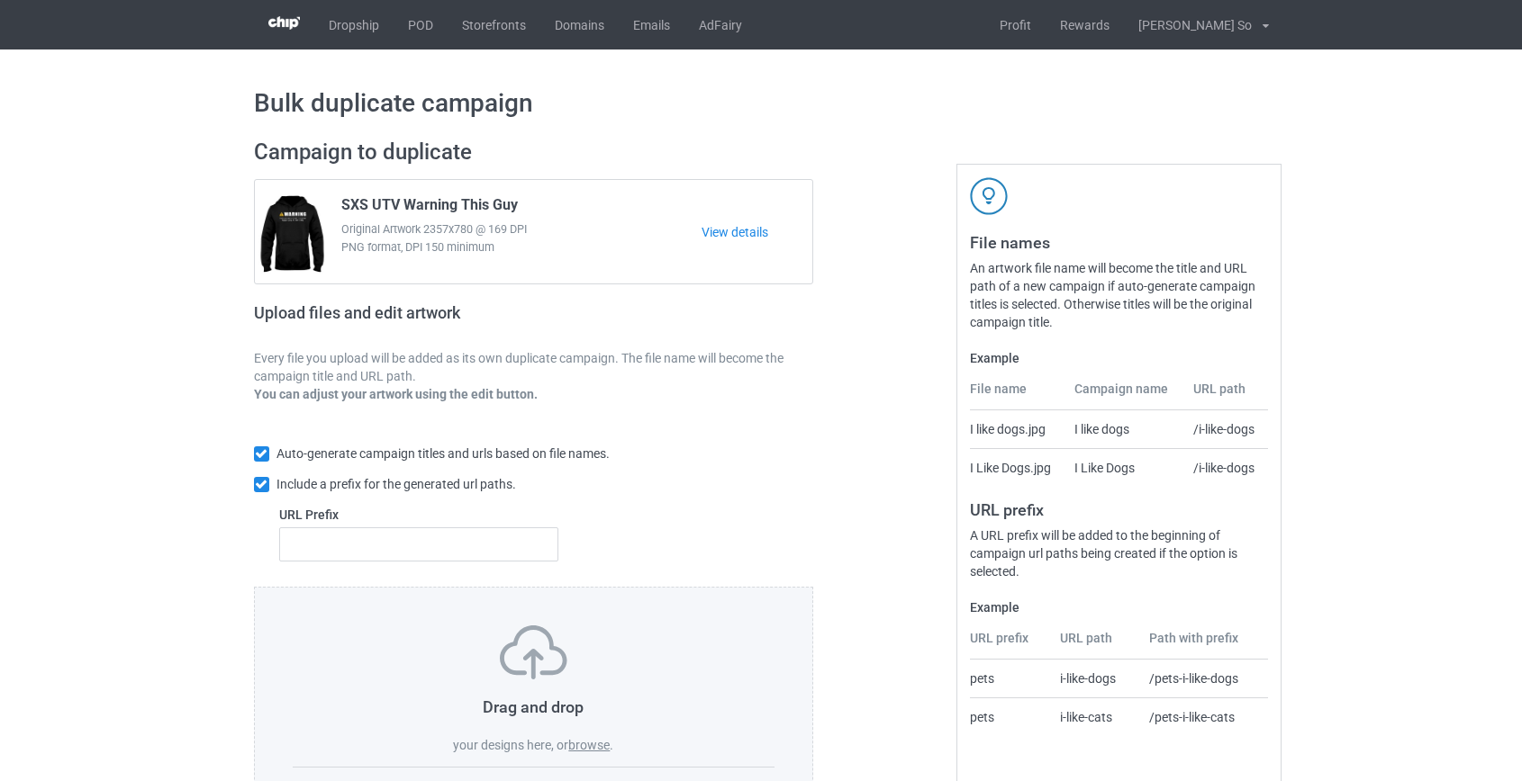
click at [600, 748] on label "browse" at bounding box center [588, 745] width 41 height 14
click at [0, 0] on input "browse" at bounding box center [0, 0] width 0 height 0
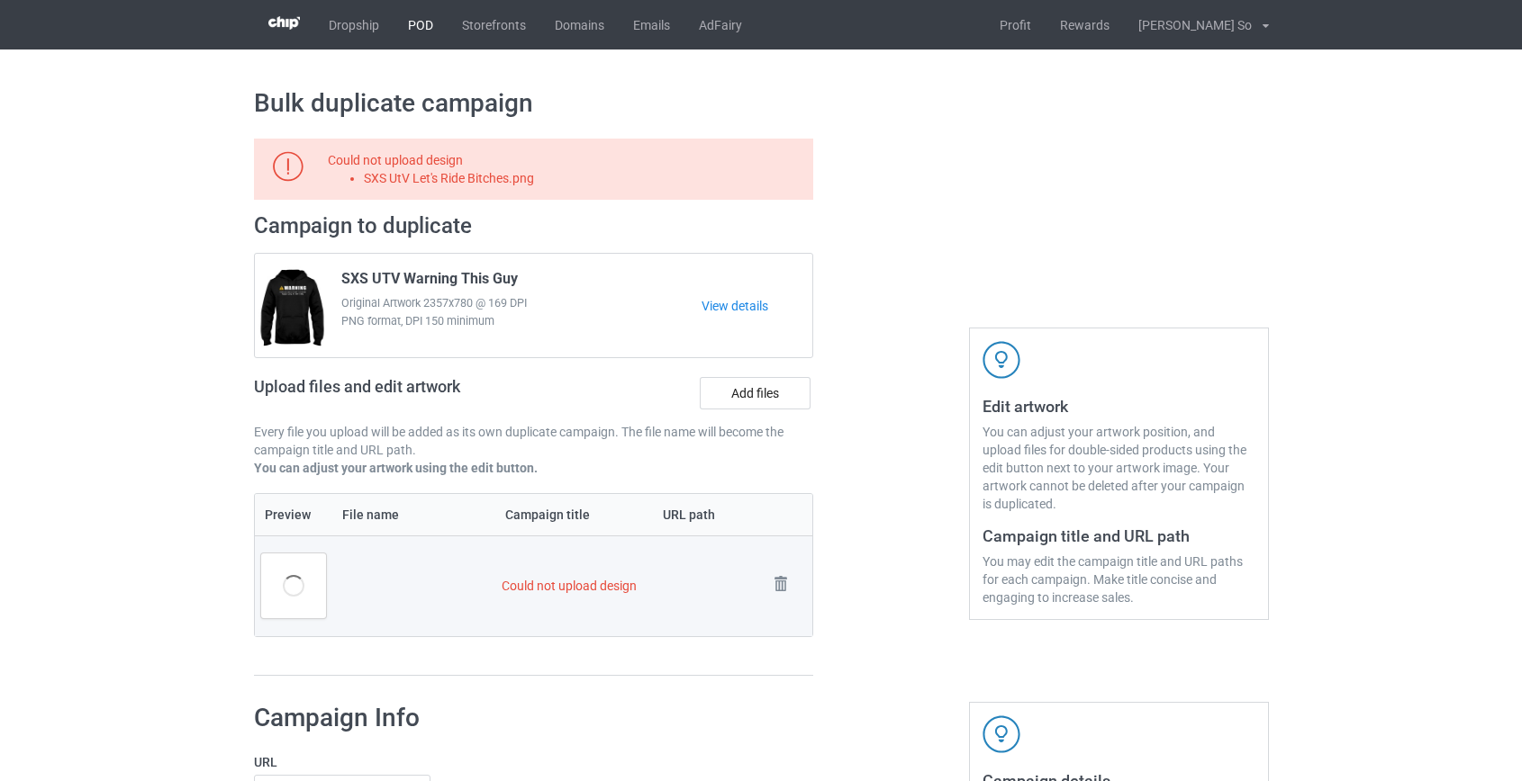
click at [401, 23] on link "POD" at bounding box center [420, 25] width 54 height 50
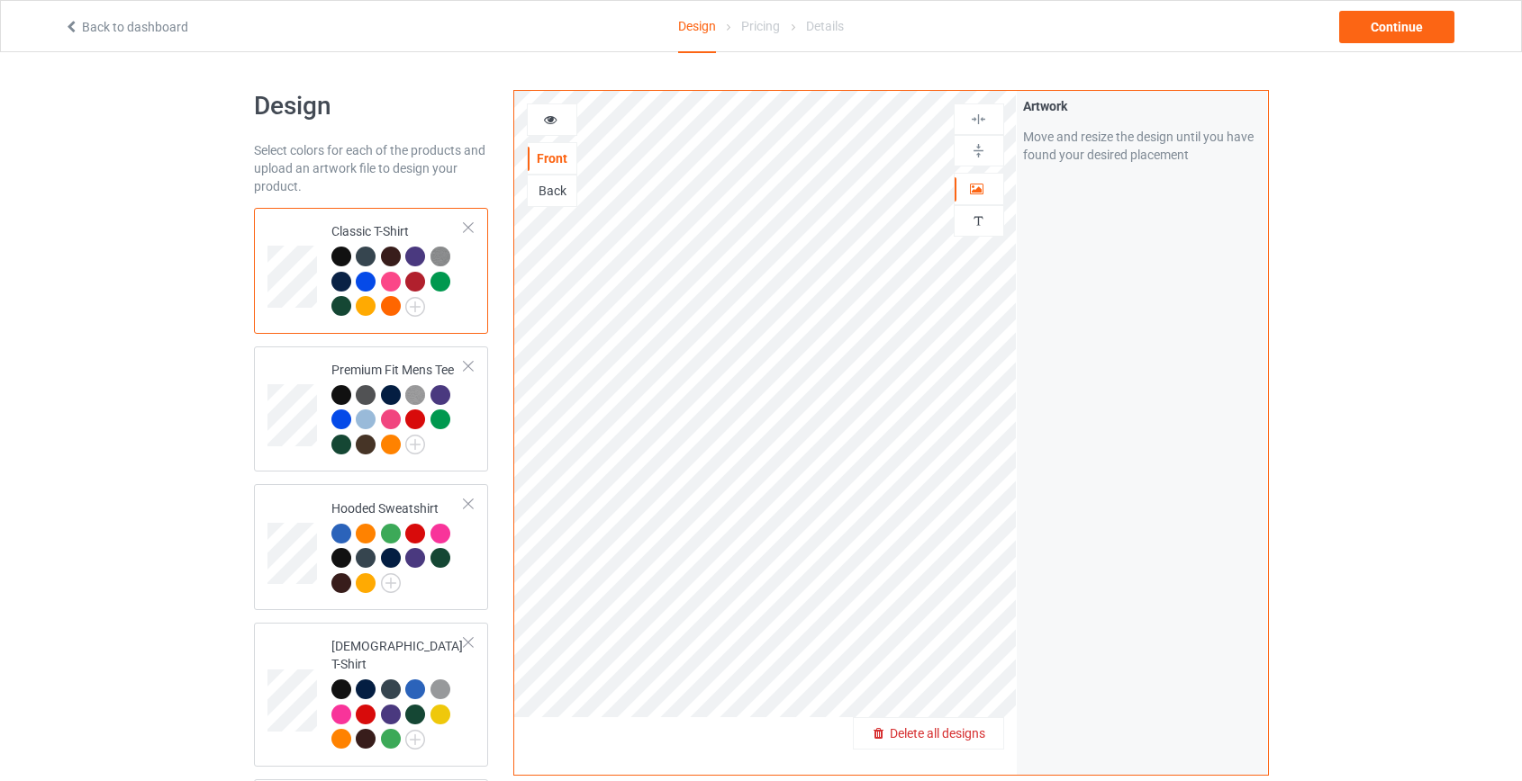
click at [956, 741] on div "Delete all designs" at bounding box center [928, 734] width 149 height 18
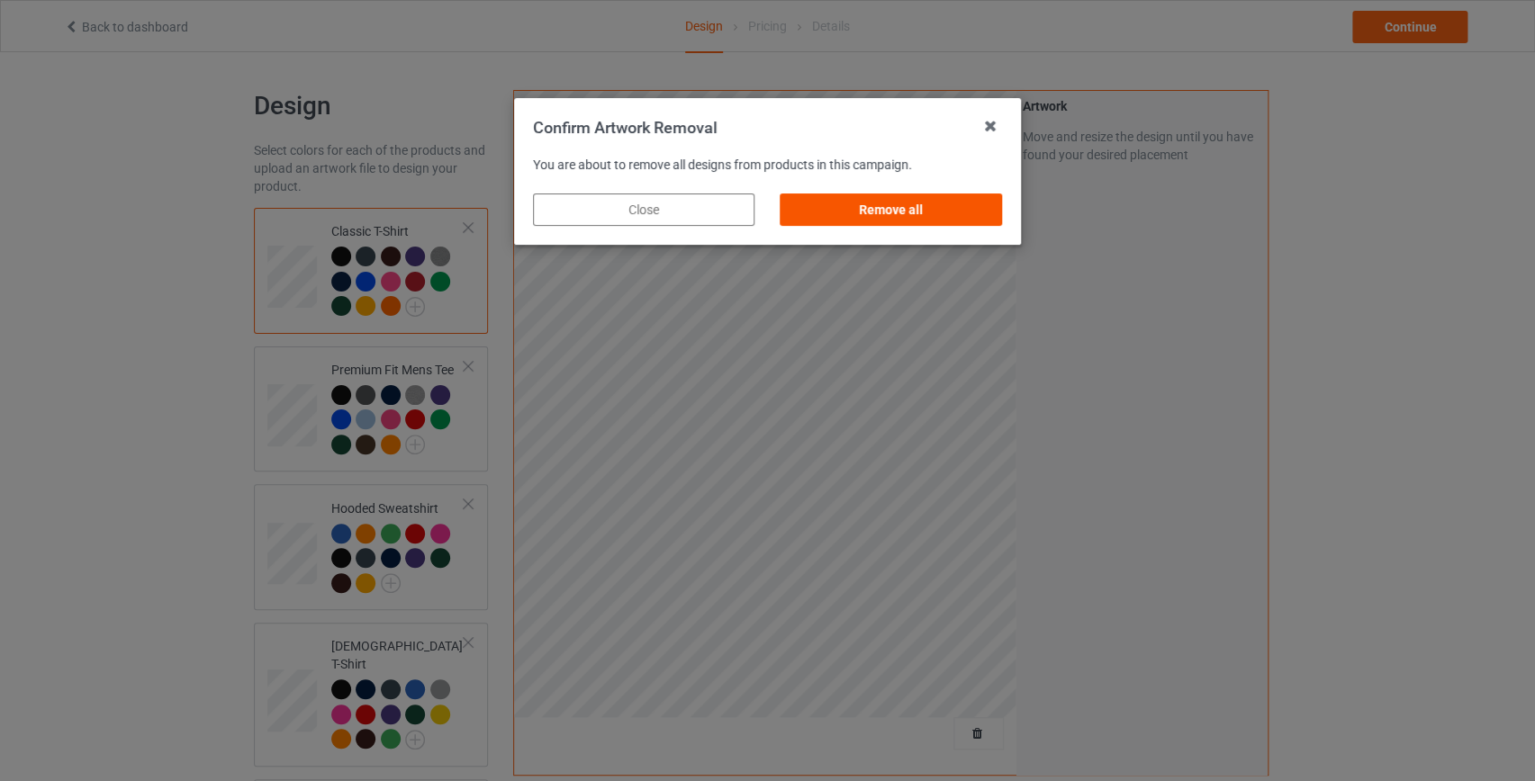
click at [906, 203] on div "Remove all" at bounding box center [891, 210] width 221 height 32
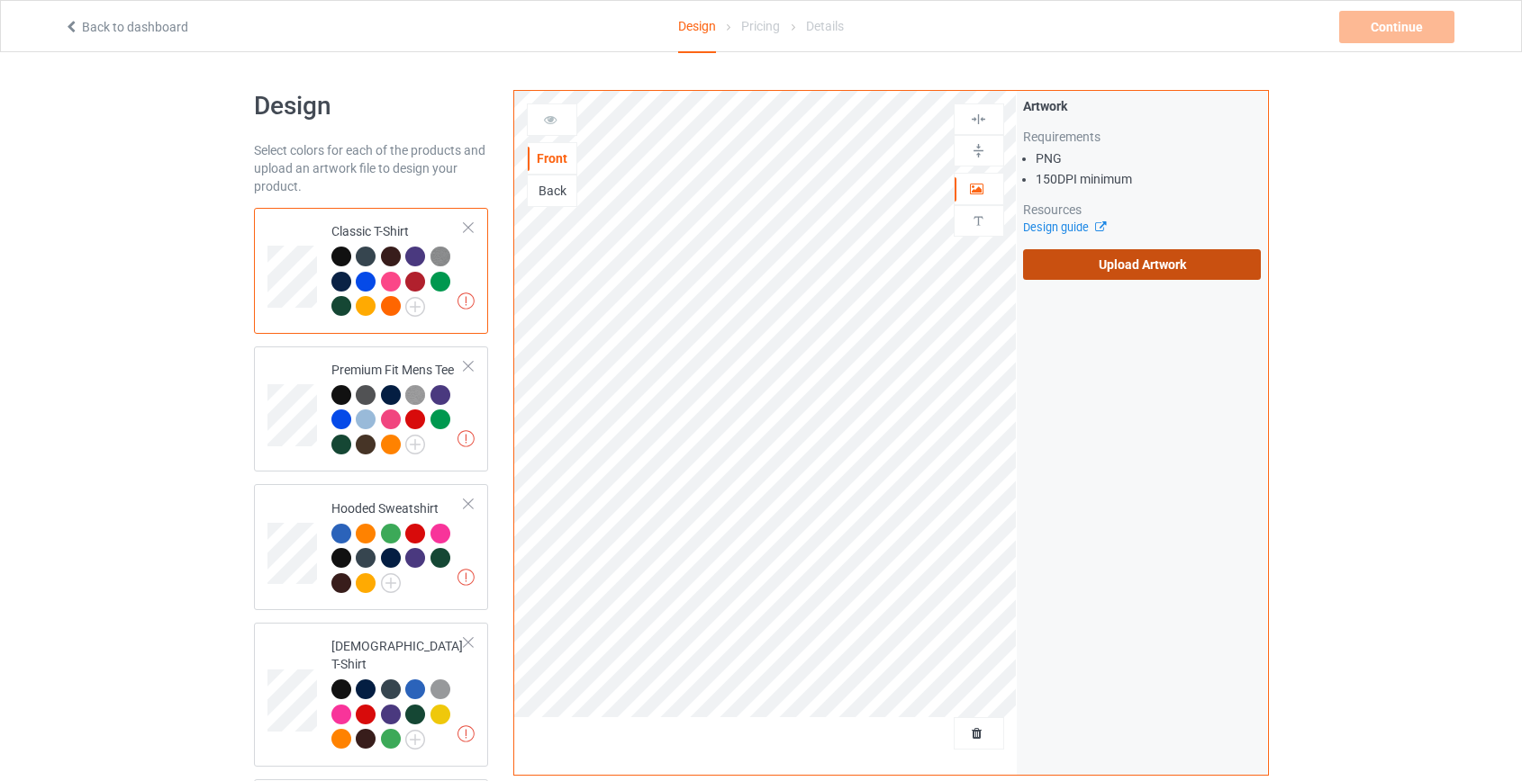
click at [1129, 270] on label "Upload Artwork" at bounding box center [1142, 264] width 239 height 31
click at [0, 0] on input "Upload Artwork" at bounding box center [0, 0] width 0 height 0
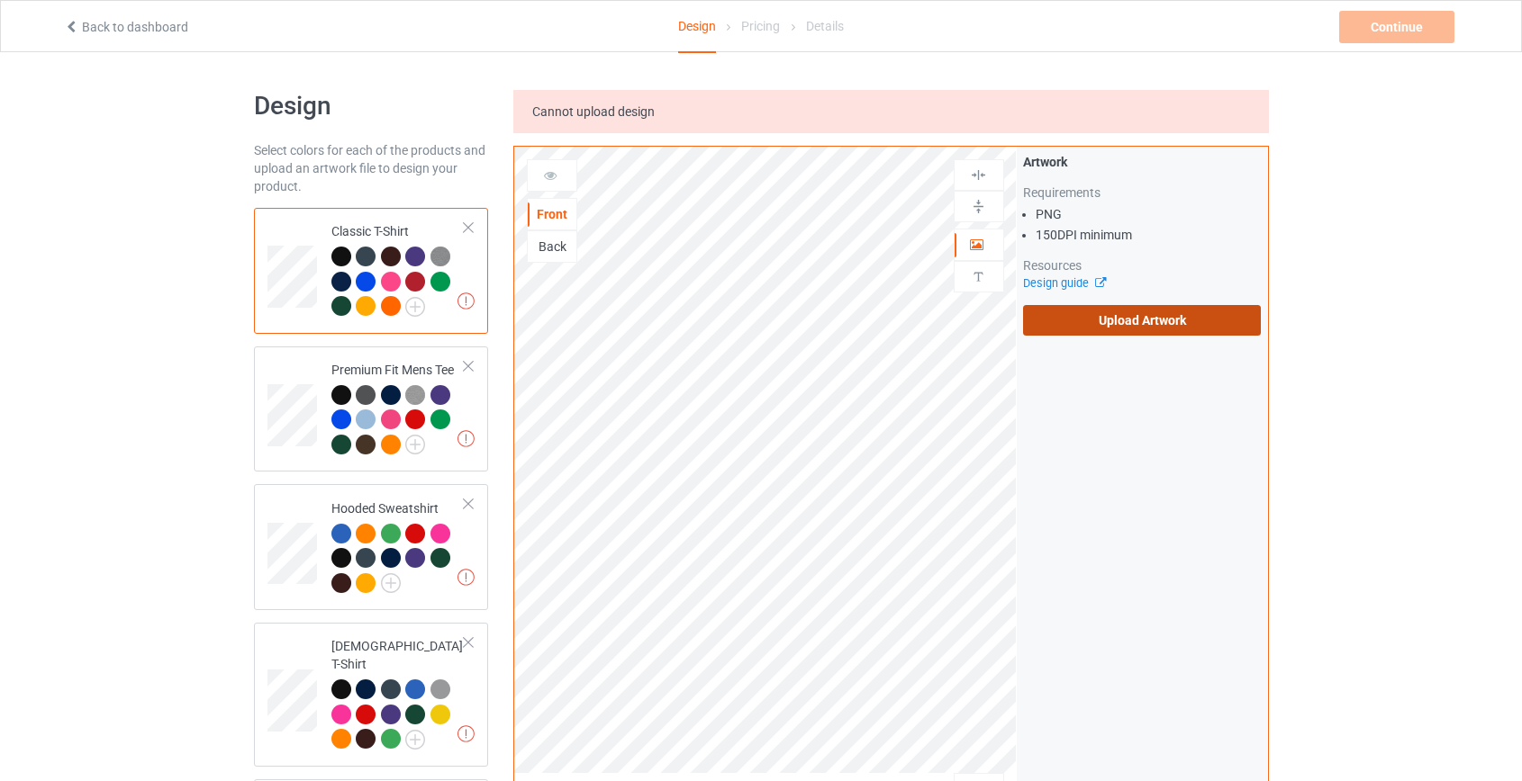
click at [1088, 314] on label "Upload Artwork" at bounding box center [1142, 320] width 239 height 31
click at [0, 0] on input "Upload Artwork" at bounding box center [0, 0] width 0 height 0
